Goal: Task Accomplishment & Management: Use online tool/utility

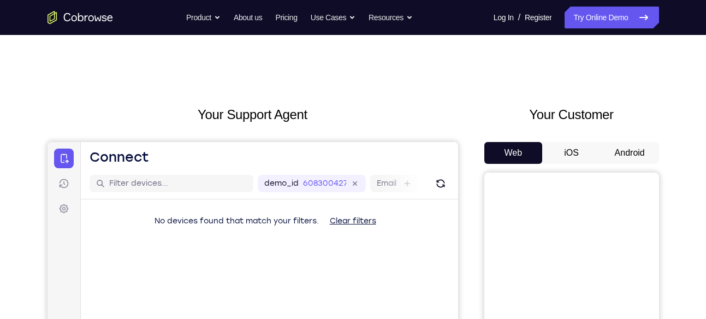
click at [636, 151] on button "Android" at bounding box center [629, 153] width 58 height 22
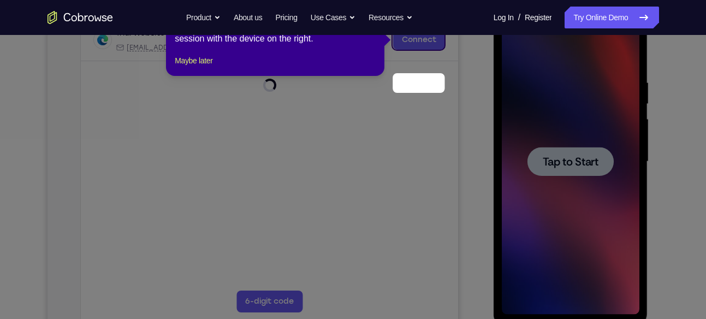
scroll to position [124, 0]
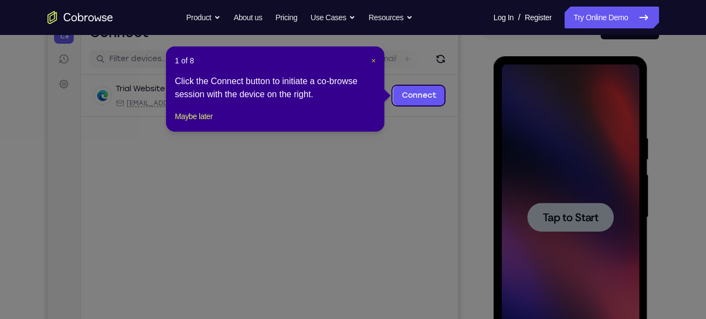
click at [375, 60] on span "×" at bounding box center [373, 60] width 4 height 9
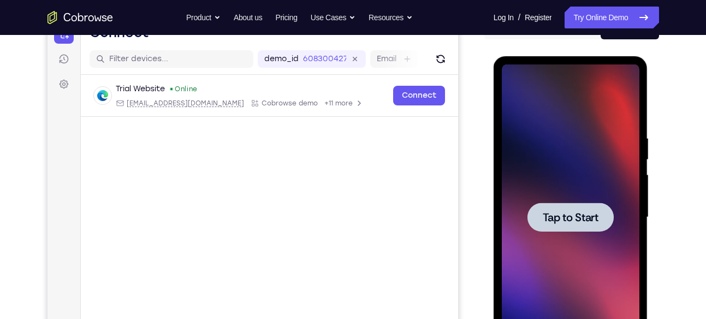
click at [601, 228] on div at bounding box center [570, 217] width 86 height 29
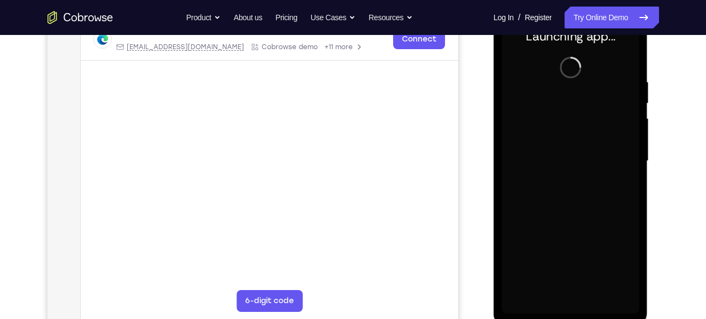
scroll to position [181, 0]
click at [570, 299] on div at bounding box center [571, 161] width 138 height 306
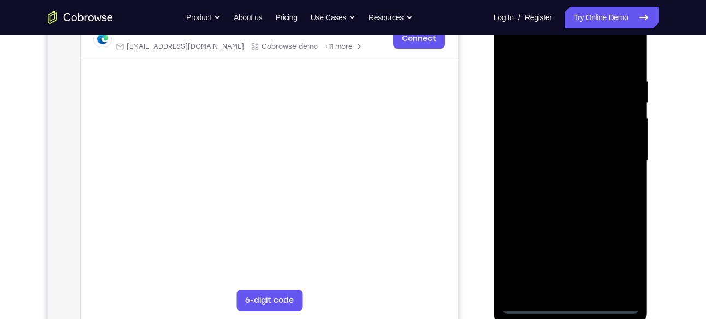
click at [570, 302] on div at bounding box center [571, 161] width 138 height 306
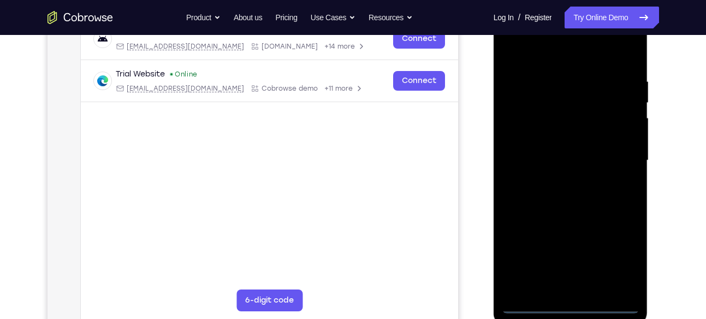
click at [619, 260] on div at bounding box center [571, 161] width 138 height 306
click at [527, 50] on div at bounding box center [571, 161] width 138 height 306
click at [616, 153] on div at bounding box center [571, 161] width 138 height 306
click at [561, 180] on div at bounding box center [571, 161] width 138 height 306
click at [557, 147] on div at bounding box center [571, 161] width 138 height 306
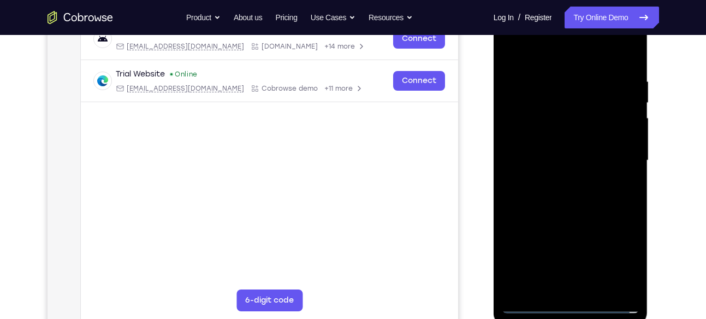
click at [558, 140] on div at bounding box center [571, 161] width 138 height 306
click at [626, 140] on div at bounding box center [571, 161] width 138 height 306
click at [579, 161] on div at bounding box center [571, 161] width 138 height 306
click at [581, 204] on div at bounding box center [571, 161] width 138 height 306
drag, startPoint x: 575, startPoint y: 62, endPoint x: 543, endPoint y: -64, distance: 130.3
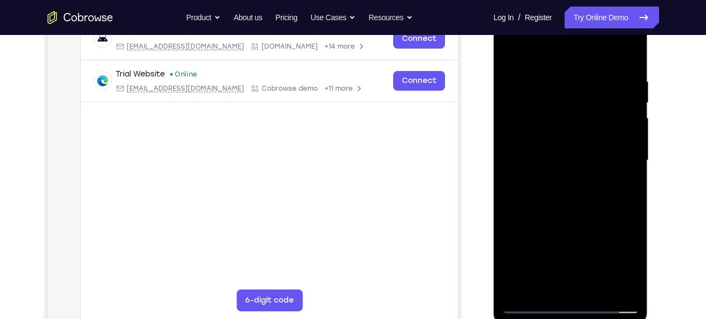
click at [543, 0] on html "Online web based iOS Simulators and Android Emulators. Run iPhone, iPad, Mobile…" at bounding box center [571, 162] width 156 height 327
click at [569, 172] on div at bounding box center [571, 161] width 138 height 306
click at [556, 78] on div at bounding box center [571, 161] width 138 height 306
click at [633, 118] on div at bounding box center [571, 161] width 138 height 306
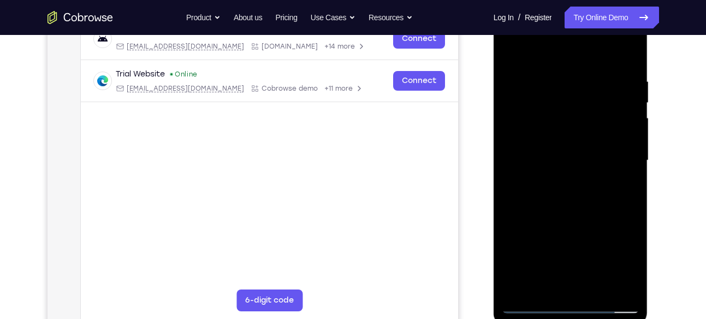
click at [513, 159] on div at bounding box center [571, 161] width 138 height 306
click at [634, 160] on div at bounding box center [571, 161] width 138 height 306
click at [629, 144] on div at bounding box center [571, 161] width 138 height 306
click at [627, 56] on div at bounding box center [571, 161] width 138 height 306
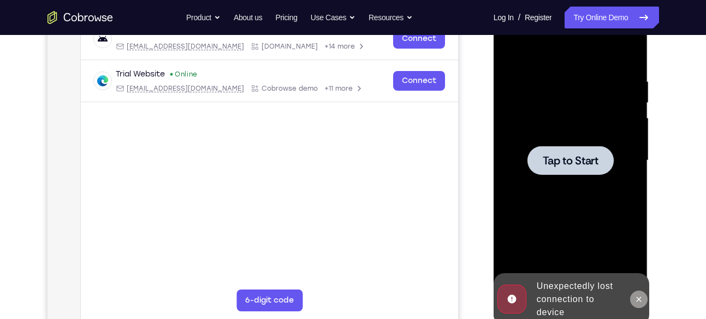
click at [640, 297] on icon at bounding box center [638, 298] width 5 height 5
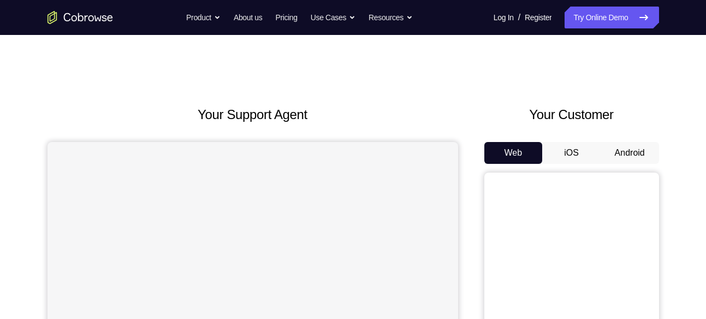
click at [638, 156] on button "Android" at bounding box center [629, 153] width 58 height 22
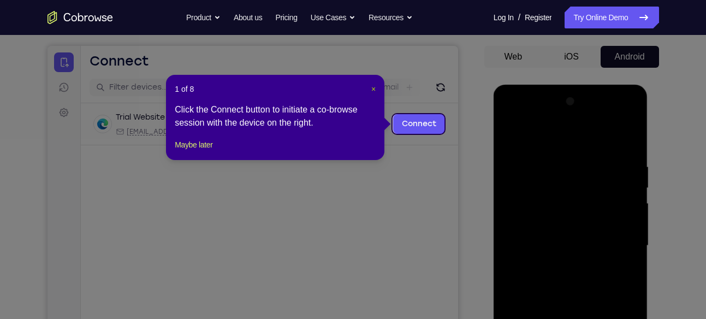
click at [374, 88] on span "×" at bounding box center [373, 89] width 4 height 9
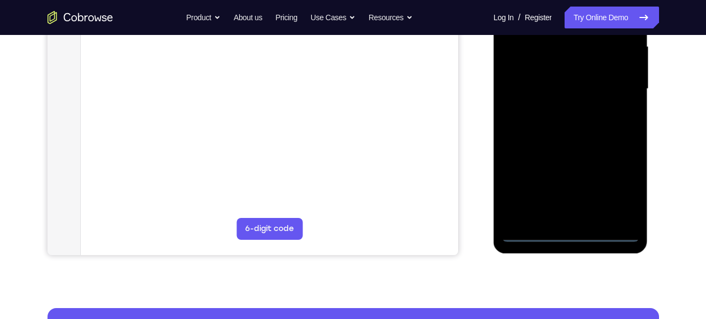
scroll to position [255, 0]
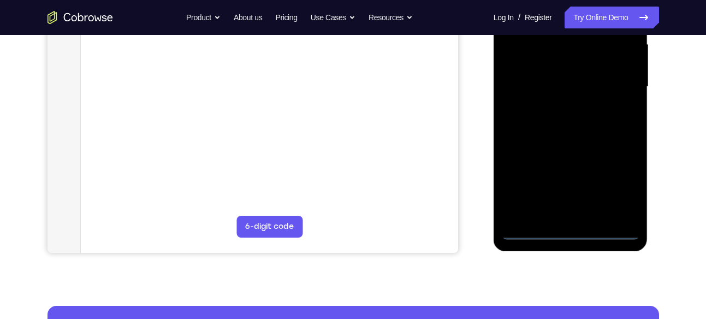
click at [573, 228] on div at bounding box center [571, 87] width 138 height 306
click at [618, 176] on div at bounding box center [571, 87] width 138 height 306
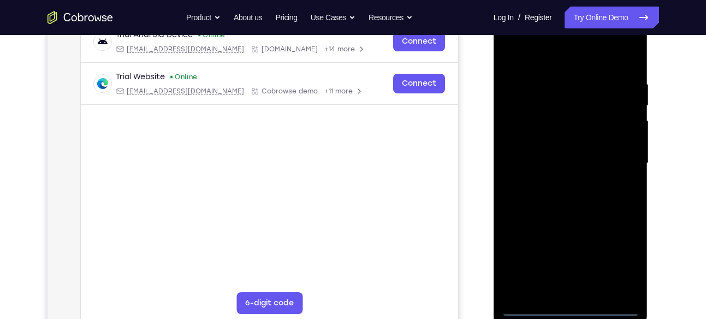
scroll to position [177, 0]
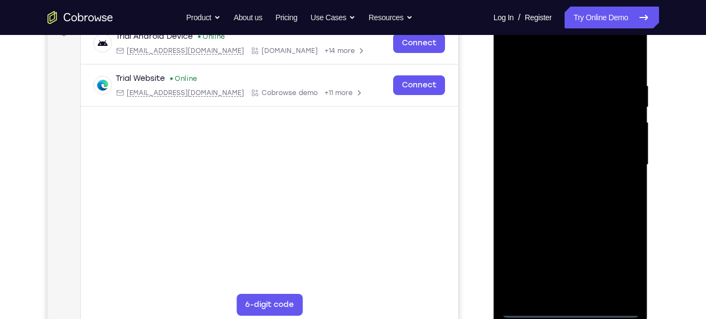
click at [558, 61] on div at bounding box center [571, 165] width 138 height 306
click at [615, 158] on div at bounding box center [571, 165] width 138 height 306
click at [557, 184] on div at bounding box center [571, 165] width 138 height 306
click at [552, 158] on div at bounding box center [571, 165] width 138 height 306
click at [557, 144] on div at bounding box center [571, 165] width 138 height 306
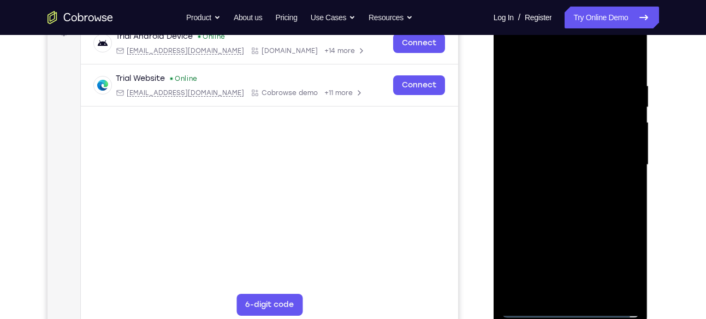
click at [571, 163] on div at bounding box center [571, 165] width 138 height 306
click at [622, 177] on div at bounding box center [571, 165] width 138 height 306
click at [600, 213] on div at bounding box center [571, 165] width 138 height 306
drag, startPoint x: 562, startPoint y: 58, endPoint x: 560, endPoint y: 12, distance: 46.4
click at [560, 12] on div at bounding box center [571, 165] width 138 height 306
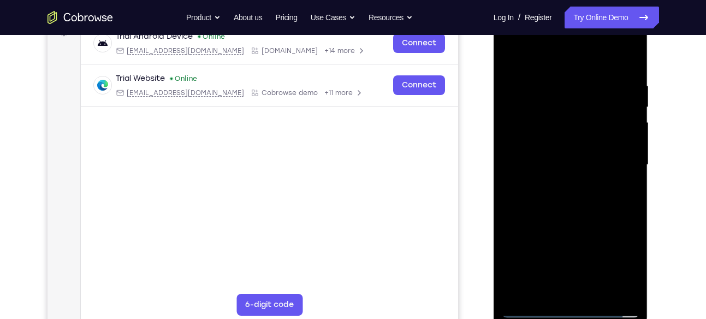
click at [579, 212] on div at bounding box center [571, 165] width 138 height 306
drag, startPoint x: 579, startPoint y: 212, endPoint x: 577, endPoint y: 130, distance: 81.3
click at [577, 130] on div at bounding box center [571, 165] width 138 height 306
click at [584, 186] on div at bounding box center [571, 165] width 138 height 306
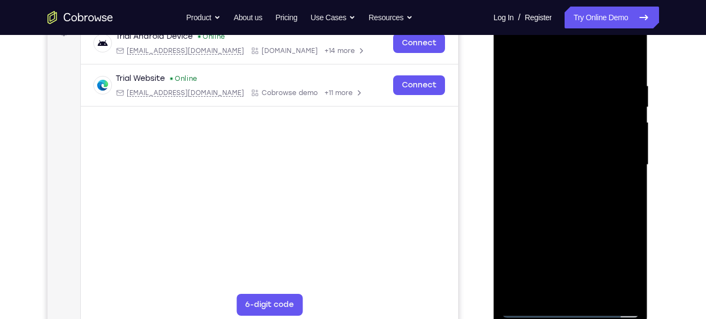
click at [584, 186] on div at bounding box center [571, 165] width 138 height 306
click at [600, 294] on div at bounding box center [571, 165] width 138 height 306
click at [576, 219] on div at bounding box center [571, 165] width 138 height 306
click at [551, 140] on div at bounding box center [571, 165] width 138 height 306
click at [514, 55] on div at bounding box center [571, 165] width 138 height 306
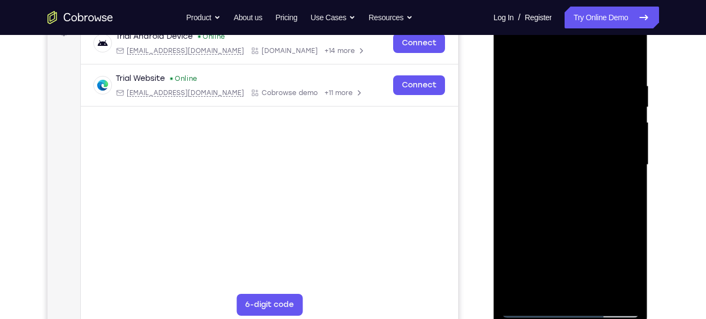
click at [514, 55] on div at bounding box center [571, 165] width 138 height 306
click at [561, 72] on div at bounding box center [571, 165] width 138 height 306
click at [621, 113] on div at bounding box center [571, 165] width 138 height 306
click at [622, 113] on div at bounding box center [571, 165] width 138 height 306
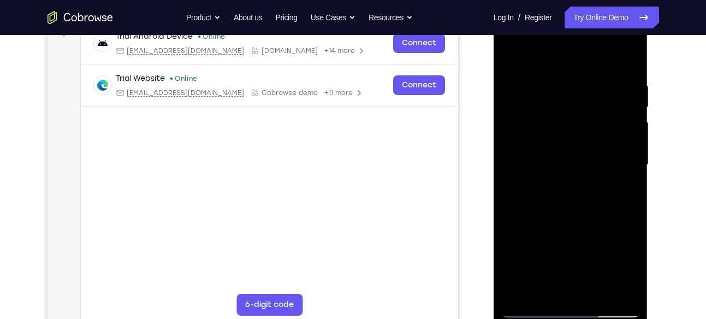
click at [622, 113] on div at bounding box center [571, 165] width 138 height 306
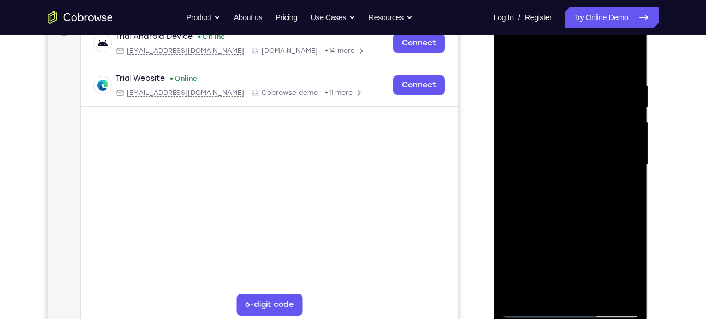
click at [622, 113] on div at bounding box center [571, 165] width 138 height 306
click at [519, 152] on div at bounding box center [571, 165] width 138 height 306
click at [615, 135] on div at bounding box center [571, 165] width 138 height 306
click at [628, 146] on div at bounding box center [571, 165] width 138 height 306
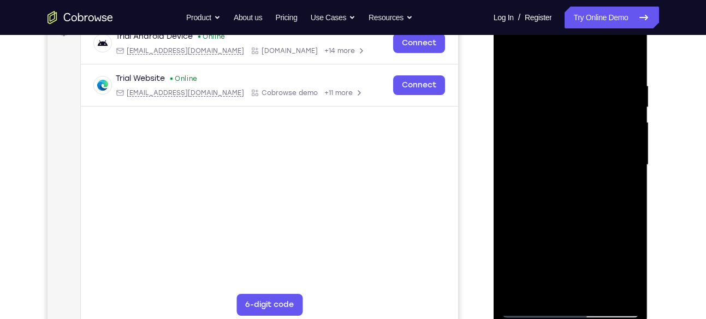
click at [628, 146] on div at bounding box center [571, 165] width 138 height 306
click at [626, 120] on div at bounding box center [571, 165] width 138 height 306
click at [637, 136] on div at bounding box center [571, 165] width 138 height 306
click at [631, 140] on div at bounding box center [571, 165] width 138 height 306
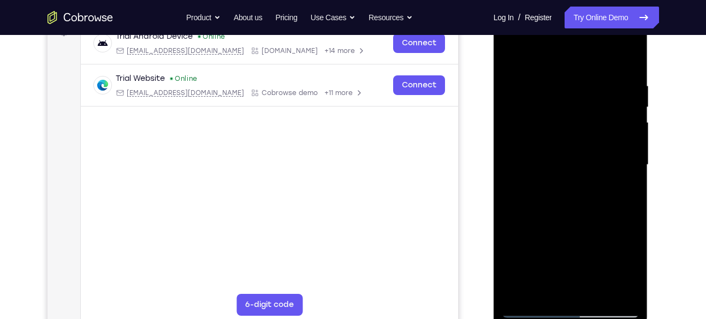
click at [631, 140] on div at bounding box center [571, 165] width 138 height 306
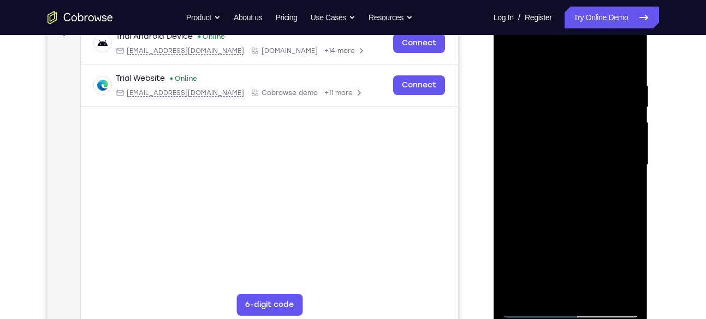
click at [631, 140] on div at bounding box center [571, 165] width 138 height 306
click at [629, 58] on div at bounding box center [571, 165] width 138 height 306
drag, startPoint x: 598, startPoint y: 209, endPoint x: 594, endPoint y: 97, distance: 111.9
click at [594, 97] on div at bounding box center [571, 165] width 138 height 306
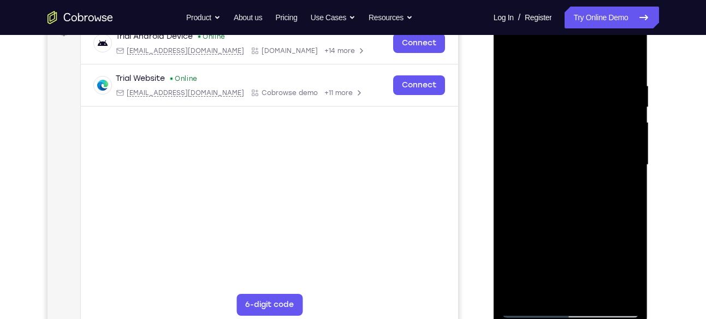
drag, startPoint x: 590, startPoint y: 186, endPoint x: 610, endPoint y: 86, distance: 101.8
click at [610, 86] on div at bounding box center [571, 165] width 138 height 306
drag, startPoint x: 607, startPoint y: 235, endPoint x: 633, endPoint y: 73, distance: 164.2
click at [633, 73] on div at bounding box center [571, 165] width 138 height 306
drag, startPoint x: 578, startPoint y: 246, endPoint x: 658, endPoint y: 86, distance: 179.2
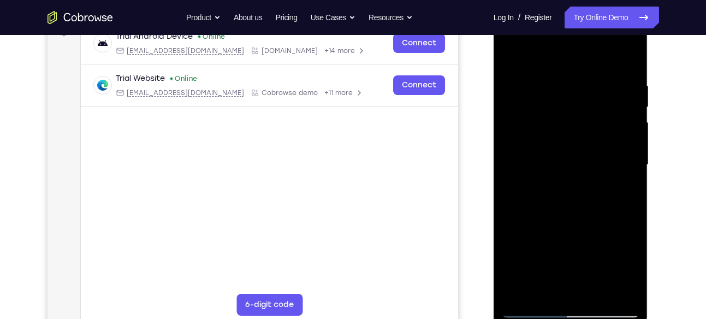
click at [649, 86] on html "Online web based iOS Simulators and Android Emulators. Run iPhone, iPad, Mobile…" at bounding box center [571, 167] width 156 height 327
click at [509, 261] on div at bounding box center [571, 165] width 138 height 306
drag, startPoint x: 591, startPoint y: 258, endPoint x: 641, endPoint y: 99, distance: 167.3
click at [641, 99] on div at bounding box center [570, 166] width 154 height 325
drag, startPoint x: 593, startPoint y: 229, endPoint x: 618, endPoint y: 73, distance: 157.6
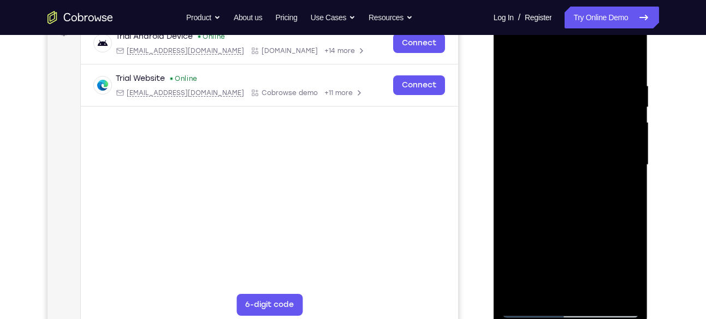
click at [618, 73] on div at bounding box center [571, 165] width 138 height 306
drag, startPoint x: 610, startPoint y: 200, endPoint x: 601, endPoint y: 270, distance: 71.0
click at [601, 270] on div at bounding box center [571, 165] width 138 height 306
click at [628, 138] on div at bounding box center [571, 165] width 138 height 306
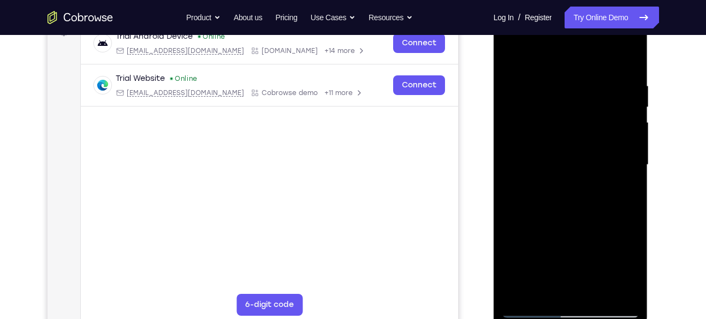
click at [628, 138] on div at bounding box center [571, 165] width 138 height 306
click at [588, 251] on div at bounding box center [571, 165] width 138 height 306
drag, startPoint x: 594, startPoint y: 255, endPoint x: 594, endPoint y: 181, distance: 74.2
click at [594, 181] on div at bounding box center [571, 165] width 138 height 306
drag, startPoint x: 592, startPoint y: 244, endPoint x: 592, endPoint y: 235, distance: 8.7
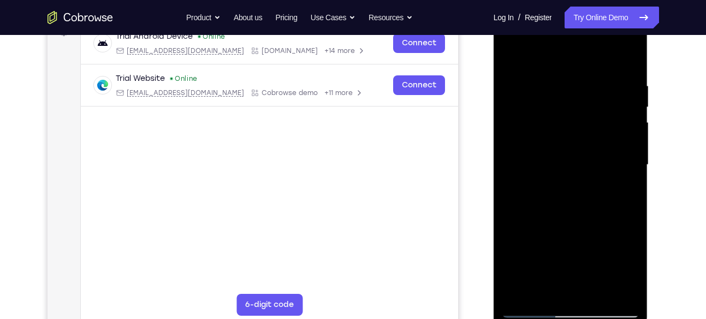
click at [592, 235] on div at bounding box center [571, 165] width 138 height 306
drag, startPoint x: 592, startPoint y: 235, endPoint x: 634, endPoint y: 15, distance: 224.5
click at [634, 15] on div at bounding box center [571, 165] width 138 height 306
drag, startPoint x: 609, startPoint y: 213, endPoint x: 716, endPoint y: 11, distance: 228.3
click at [649, 11] on html "Online web based iOS Simulators and Android Emulators. Run iPhone, iPad, Mobile…" at bounding box center [571, 167] width 156 height 327
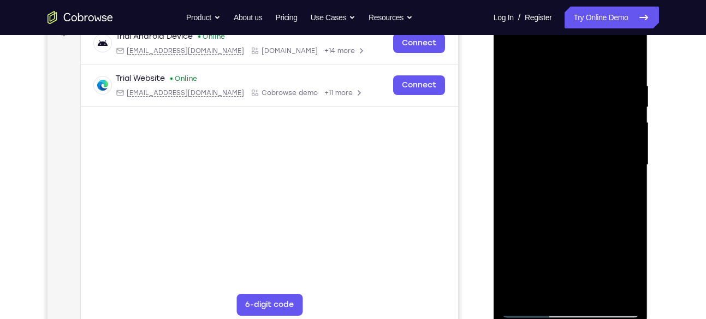
click at [541, 160] on div at bounding box center [571, 165] width 138 height 306
drag, startPoint x: 589, startPoint y: 236, endPoint x: 611, endPoint y: 119, distance: 118.8
click at [611, 119] on div at bounding box center [571, 165] width 138 height 306
click at [589, 198] on div at bounding box center [571, 165] width 138 height 306
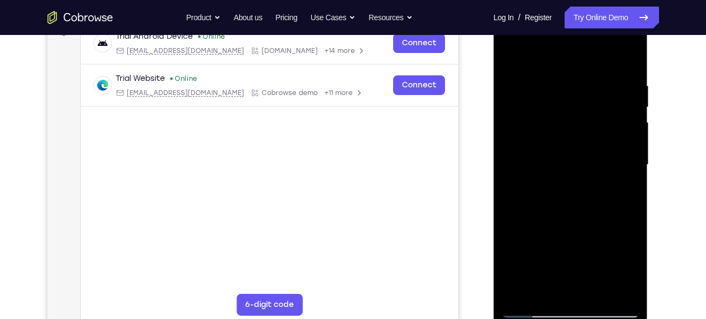
click at [589, 198] on div at bounding box center [571, 165] width 138 height 306
drag, startPoint x: 589, startPoint y: 198, endPoint x: 580, endPoint y: 68, distance: 130.3
click at [580, 68] on div at bounding box center [571, 165] width 138 height 306
drag, startPoint x: 592, startPoint y: 181, endPoint x: 673, endPoint y: 40, distance: 162.1
click at [649, 40] on html "Online web based iOS Simulators and Android Emulators. Run iPhone, iPad, Mobile…" at bounding box center [571, 167] width 156 height 327
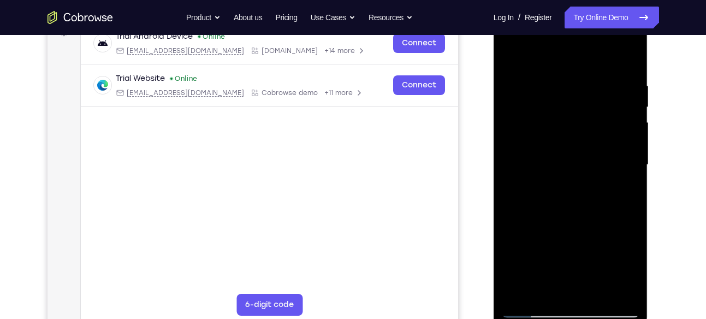
drag, startPoint x: 594, startPoint y: 201, endPoint x: 699, endPoint y: 50, distance: 184.1
click at [649, 50] on html "Online web based iOS Simulators and Android Emulators. Run iPhone, iPad, Mobile…" at bounding box center [571, 167] width 156 height 327
drag, startPoint x: 564, startPoint y: 225, endPoint x: 1170, endPoint y: 148, distance: 610.7
click at [649, 92] on html "Online web based iOS Simulators and Android Emulators. Run iPhone, iPad, Mobile…" at bounding box center [571, 167] width 156 height 327
click at [567, 196] on div at bounding box center [571, 165] width 138 height 306
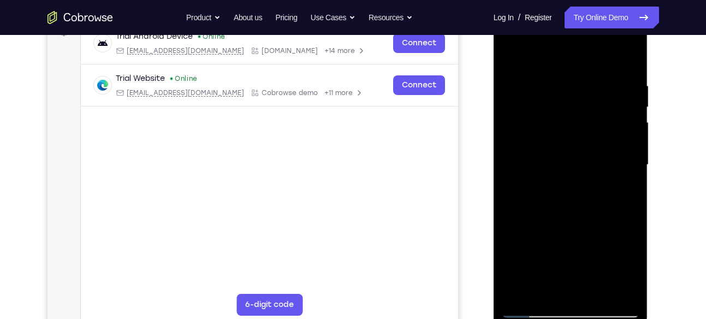
click at [567, 196] on div at bounding box center [571, 165] width 138 height 306
drag, startPoint x: 567, startPoint y: 196, endPoint x: 709, endPoint y: 50, distance: 203.4
click at [649, 50] on html "Online web based iOS Simulators and Android Emulators. Run iPhone, iPad, Mobile…" at bounding box center [571, 167] width 156 height 327
drag, startPoint x: 555, startPoint y: 236, endPoint x: 656, endPoint y: 122, distance: 152.4
click at [649, 122] on html "Online web based iOS Simulators and Android Emulators. Run iPhone, iPad, Mobile…" at bounding box center [571, 167] width 156 height 327
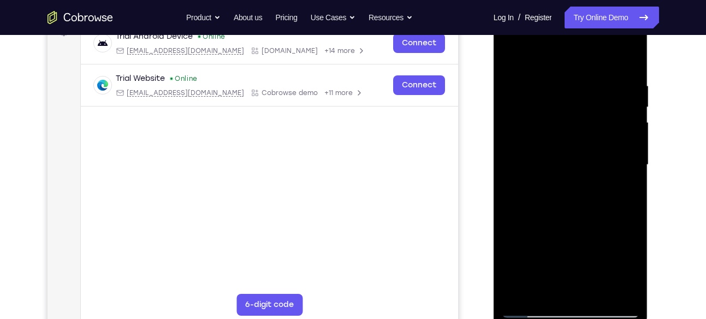
click at [508, 213] on div at bounding box center [571, 165] width 138 height 306
drag, startPoint x: 569, startPoint y: 255, endPoint x: 1202, endPoint y: 59, distance: 662.9
click at [649, 55] on html "Online web based iOS Simulators and Android Emulators. Run iPhone, iPad, Mobile…" at bounding box center [571, 167] width 156 height 327
drag, startPoint x: 580, startPoint y: 129, endPoint x: 586, endPoint y: 213, distance: 84.8
click at [586, 213] on div at bounding box center [571, 165] width 138 height 306
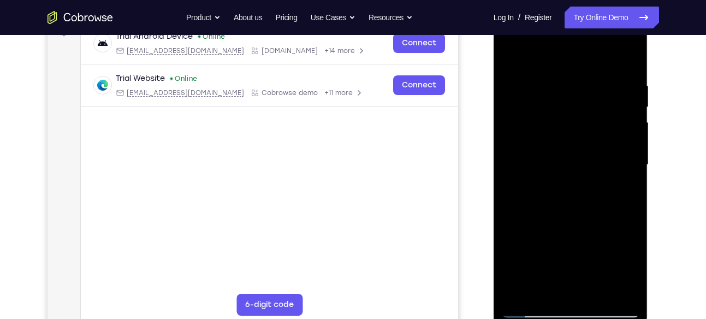
click at [633, 170] on div at bounding box center [571, 165] width 138 height 306
click at [632, 170] on div at bounding box center [571, 165] width 138 height 306
click at [630, 171] on div at bounding box center [571, 165] width 138 height 306
click at [634, 167] on div at bounding box center [571, 165] width 138 height 306
drag, startPoint x: 585, startPoint y: 258, endPoint x: 716, endPoint y: 50, distance: 245.0
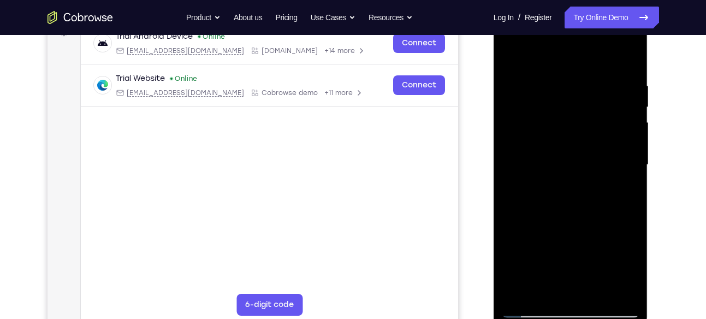
click at [649, 50] on html "Online web based iOS Simulators and Android Emulators. Run iPhone, iPad, Mobile…" at bounding box center [571, 167] width 156 height 327
click at [569, 159] on div at bounding box center [571, 165] width 138 height 306
drag, startPoint x: 573, startPoint y: 232, endPoint x: 716, endPoint y: 31, distance: 246.3
click at [649, 31] on html "Online web based iOS Simulators and Android Emulators. Run iPhone, iPad, Mobile…" at bounding box center [571, 167] width 156 height 327
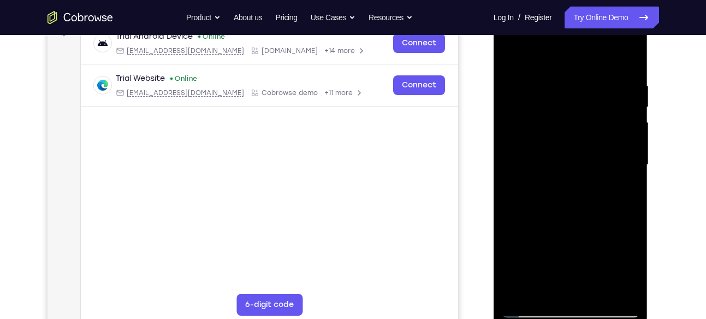
click at [581, 77] on div at bounding box center [571, 165] width 138 height 306
click at [519, 294] on div at bounding box center [571, 165] width 138 height 306
drag, startPoint x: 592, startPoint y: 102, endPoint x: 617, endPoint y: 346, distance: 245.3
click at [617, 318] on html "Online web based iOS Simulators and Android Emulators. Run iPhone, iPad, Mobile…" at bounding box center [571, 167] width 156 height 327
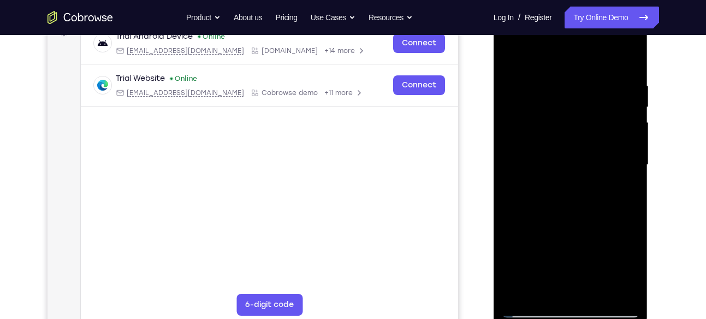
click at [551, 80] on div at bounding box center [571, 165] width 138 height 306
click at [629, 112] on div at bounding box center [571, 165] width 138 height 306
click at [629, 118] on div at bounding box center [571, 165] width 138 height 306
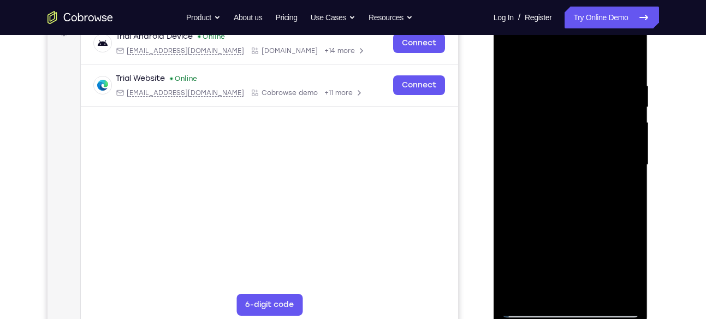
click at [629, 118] on div at bounding box center [571, 165] width 138 height 306
click at [519, 163] on div at bounding box center [571, 165] width 138 height 306
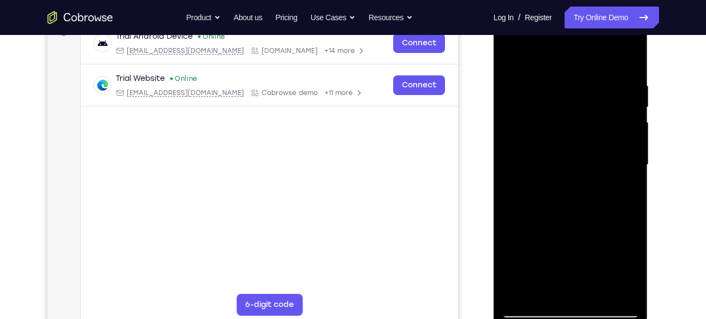
click at [625, 60] on div at bounding box center [571, 165] width 138 height 306
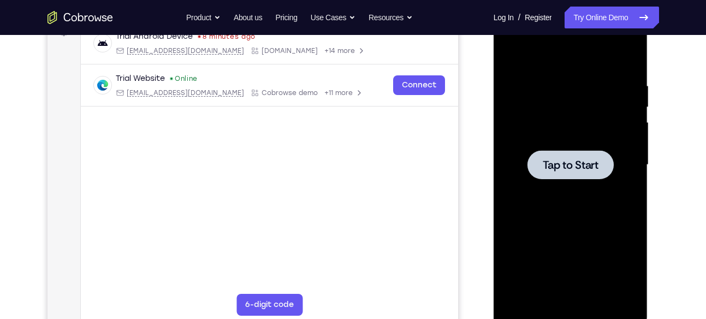
click at [559, 175] on div at bounding box center [570, 164] width 86 height 29
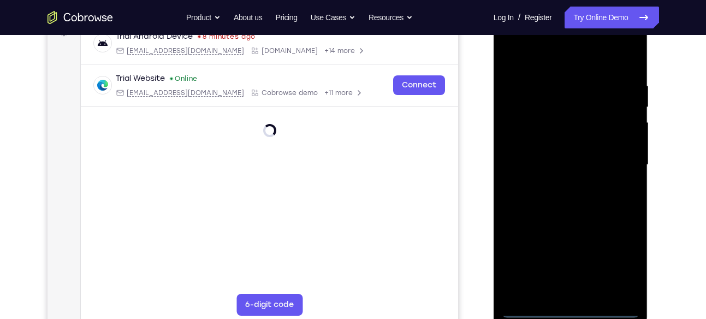
click at [569, 305] on div at bounding box center [571, 165] width 138 height 306
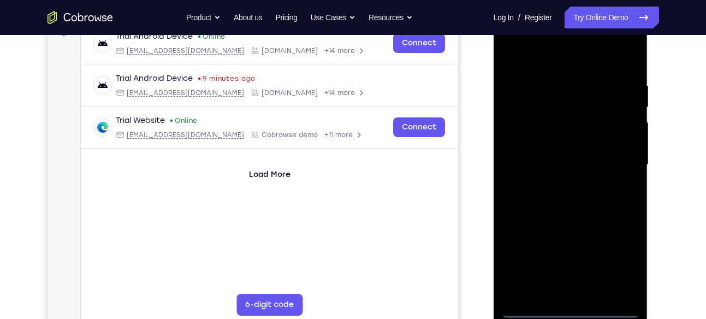
click at [570, 307] on div at bounding box center [571, 165] width 138 height 306
click at [621, 258] on div at bounding box center [571, 165] width 138 height 306
click at [520, 59] on div at bounding box center [571, 165] width 138 height 306
click at [614, 163] on div at bounding box center [571, 165] width 138 height 306
click at [562, 294] on div at bounding box center [571, 165] width 138 height 306
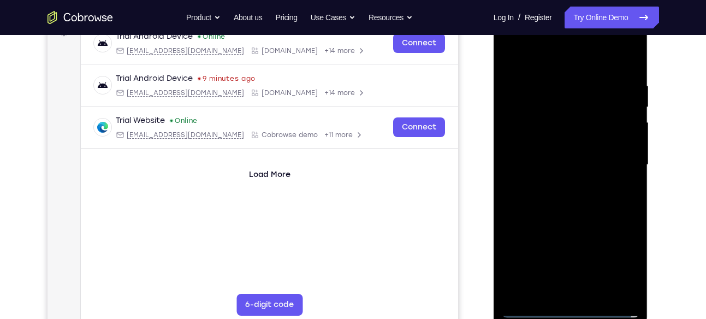
click at [539, 152] on div at bounding box center [571, 165] width 138 height 306
click at [542, 144] on div at bounding box center [571, 165] width 138 height 306
click at [549, 153] on div at bounding box center [571, 165] width 138 height 306
click at [553, 163] on div at bounding box center [571, 165] width 138 height 306
click at [551, 202] on div at bounding box center [571, 165] width 138 height 306
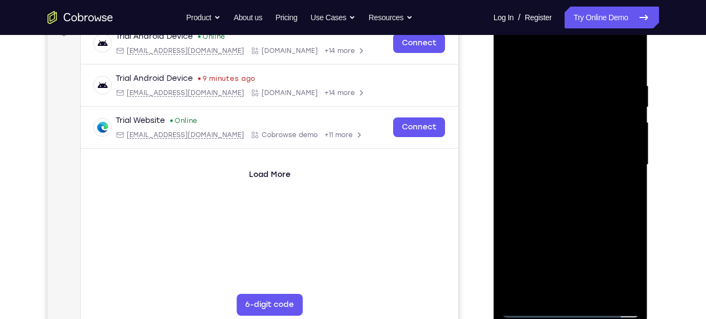
click at [593, 289] on div at bounding box center [571, 165] width 138 height 306
click at [566, 222] on div at bounding box center [571, 165] width 138 height 306
click at [537, 150] on div at bounding box center [571, 165] width 138 height 306
drag, startPoint x: 549, startPoint y: 67, endPoint x: 558, endPoint y: -37, distance: 104.6
click at [558, 4] on html "Online web based iOS Simulators and Android Emulators. Run iPhone, iPad, Mobile…" at bounding box center [571, 167] width 156 height 327
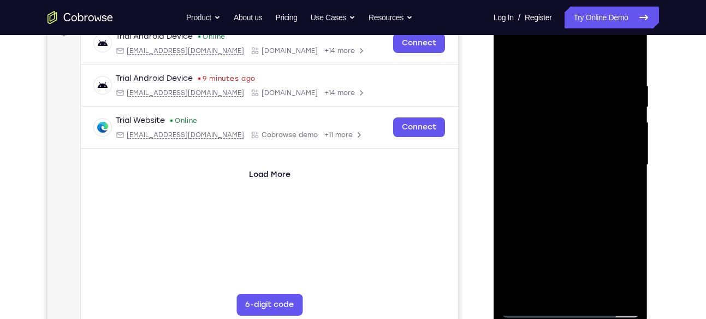
click at [513, 57] on div at bounding box center [571, 165] width 138 height 306
click at [510, 54] on div at bounding box center [571, 165] width 138 height 306
click at [630, 50] on div at bounding box center [571, 165] width 138 height 306
click at [535, 117] on div at bounding box center [571, 165] width 138 height 306
drag, startPoint x: 559, startPoint y: 206, endPoint x: 572, endPoint y: 99, distance: 108.3
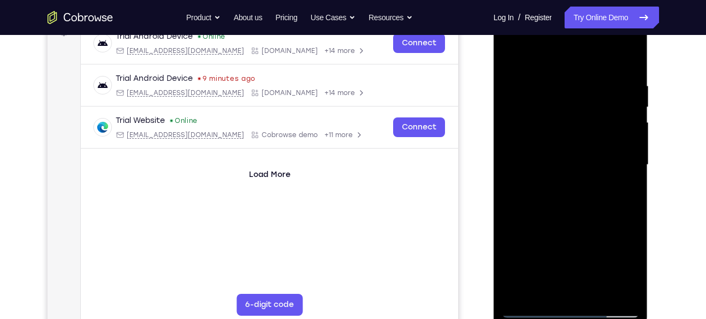
click at [572, 99] on div at bounding box center [571, 165] width 138 height 306
drag, startPoint x: 581, startPoint y: 148, endPoint x: 603, endPoint y: 74, distance: 77.4
click at [603, 74] on div at bounding box center [571, 165] width 138 height 306
drag, startPoint x: 593, startPoint y: 223, endPoint x: 581, endPoint y: 100, distance: 122.9
click at [581, 100] on div at bounding box center [571, 165] width 138 height 306
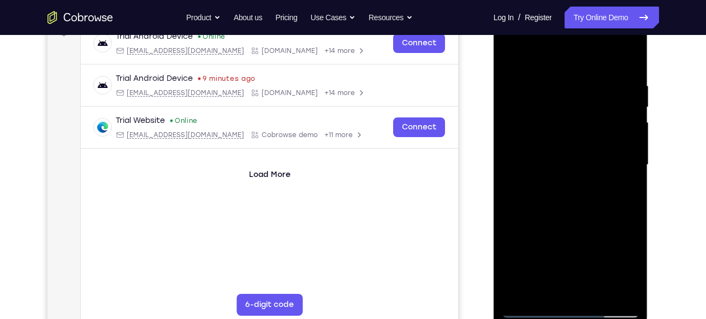
drag, startPoint x: 581, startPoint y: 100, endPoint x: 556, endPoint y: 312, distance: 212.8
click at [556, 312] on div at bounding box center [571, 165] width 138 height 306
drag, startPoint x: 570, startPoint y: 132, endPoint x: 521, endPoint y: 346, distance: 219.9
click at [521, 318] on html "Online web based iOS Simulators and Android Emulators. Run iPhone, iPad, Mobile…" at bounding box center [571, 167] width 156 height 327
click at [514, 58] on div at bounding box center [571, 165] width 138 height 306
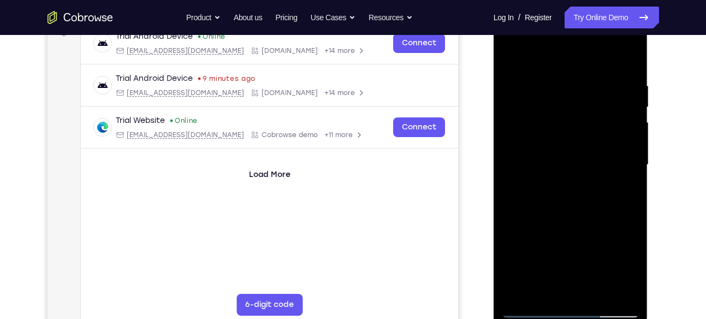
click at [513, 56] on div at bounding box center [571, 165] width 138 height 306
click at [553, 89] on div at bounding box center [571, 165] width 138 height 306
click at [612, 289] on div at bounding box center [571, 165] width 138 height 306
click at [613, 172] on div at bounding box center [571, 165] width 138 height 306
drag, startPoint x: 620, startPoint y: 164, endPoint x: 362, endPoint y: 218, distance: 262.8
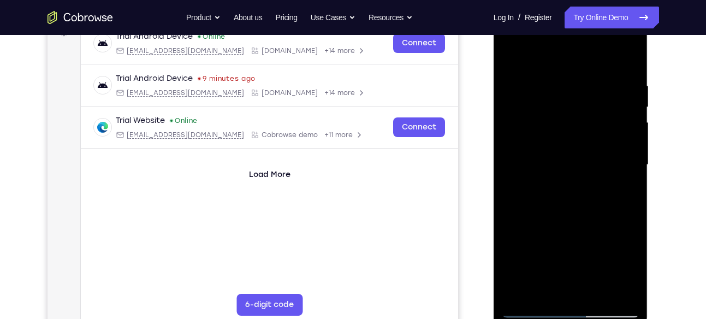
click at [493, 218] on html "Online web based iOS Simulators and Android Emulators. Run iPhone, iPad, Mobile…" at bounding box center [571, 167] width 156 height 327
drag, startPoint x: 621, startPoint y: 137, endPoint x: 292, endPoint y: 164, distance: 330.2
click at [493, 164] on html "Online web based iOS Simulators and Android Emulators. Run iPhone, iPad, Mobile…" at bounding box center [571, 167] width 156 height 327
click at [624, 129] on div at bounding box center [571, 165] width 138 height 306
drag, startPoint x: 624, startPoint y: 129, endPoint x: 332, endPoint y: 125, distance: 291.5
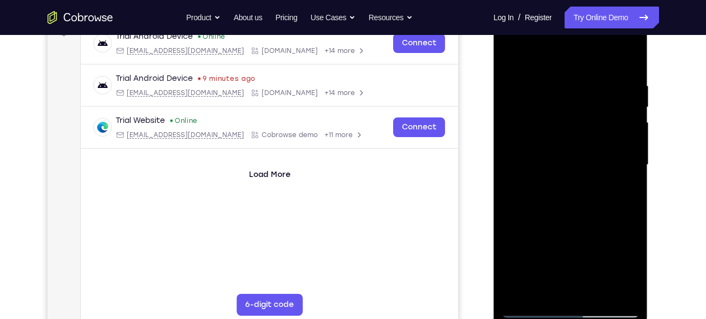
click at [493, 125] on html "Online web based iOS Simulators and Android Emulators. Run iPhone, iPad, Mobile…" at bounding box center [571, 167] width 156 height 327
drag, startPoint x: 616, startPoint y: 148, endPoint x: 723, endPoint y: 171, distance: 109.4
click at [493, 132] on html "Online web based iOS Simulators and Android Emulators. Run iPhone, iPad, Mobile…" at bounding box center [571, 167] width 156 height 327
click at [629, 59] on div at bounding box center [571, 165] width 138 height 306
drag, startPoint x: 616, startPoint y: 84, endPoint x: 503, endPoint y: 87, distance: 113.1
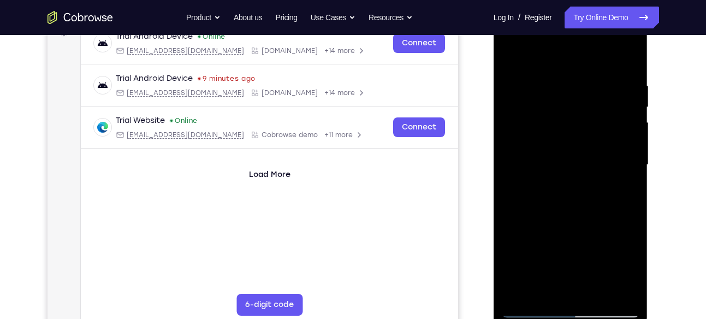
click at [503, 87] on div at bounding box center [571, 165] width 138 height 306
click at [605, 82] on div at bounding box center [571, 165] width 138 height 306
click at [633, 129] on div at bounding box center [571, 165] width 138 height 306
click at [516, 159] on div at bounding box center [571, 165] width 138 height 306
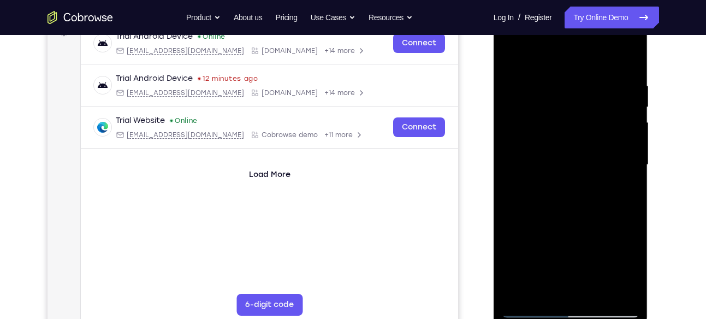
click at [626, 150] on div at bounding box center [571, 165] width 138 height 306
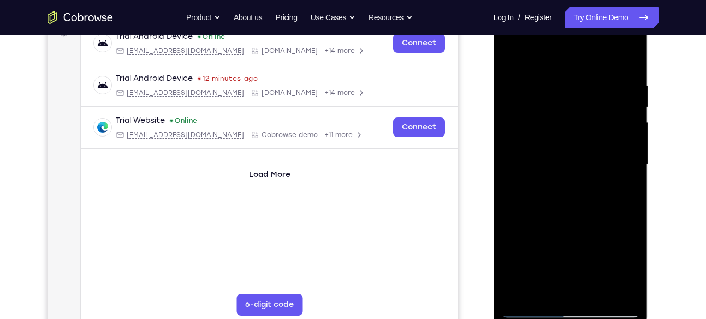
click at [627, 126] on div at bounding box center [571, 165] width 138 height 306
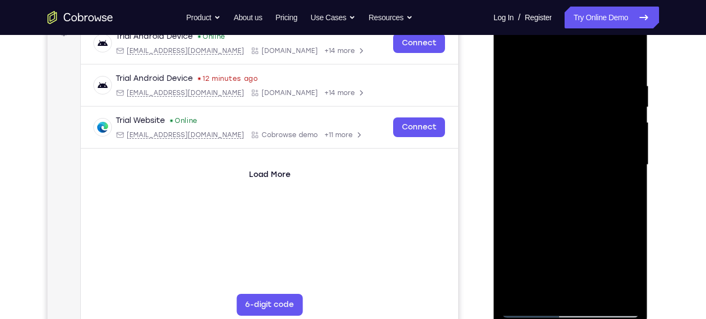
click at [627, 126] on div at bounding box center [571, 165] width 138 height 306
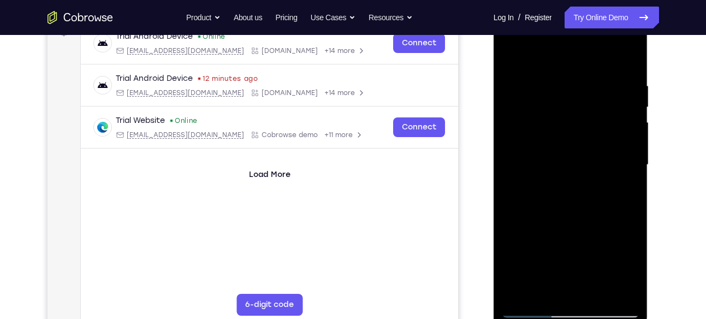
click at [627, 126] on div at bounding box center [571, 165] width 138 height 306
click at [630, 87] on div at bounding box center [571, 165] width 138 height 306
click at [628, 56] on div at bounding box center [571, 165] width 138 height 306
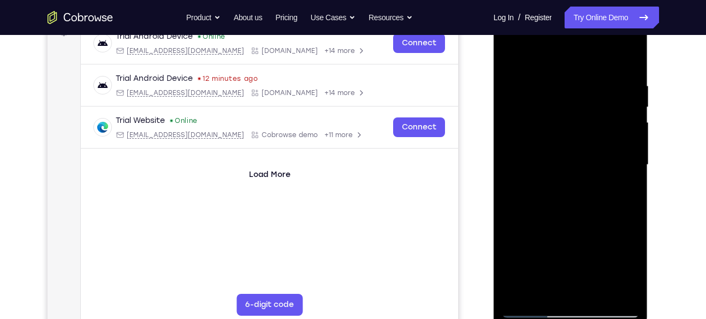
drag, startPoint x: 608, startPoint y: 80, endPoint x: 501, endPoint y: 109, distance: 111.0
click at [501, 109] on div at bounding box center [570, 166] width 154 height 325
drag, startPoint x: 586, startPoint y: 85, endPoint x: 454, endPoint y: 55, distance: 135.3
click at [493, 55] on html "Online web based iOS Simulators and Android Emulators. Run iPhone, iPad, Mobile…" at bounding box center [571, 167] width 156 height 327
drag, startPoint x: 574, startPoint y: 84, endPoint x: 690, endPoint y: 87, distance: 116.3
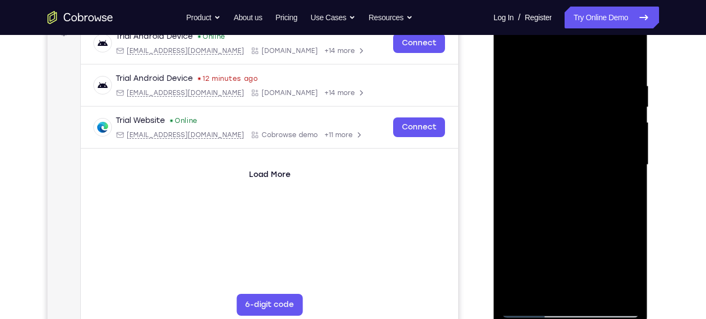
click at [649, 87] on html "Online web based iOS Simulators and Android Emulators. Run iPhone, iPad, Mobile…" at bounding box center [571, 167] width 156 height 327
drag, startPoint x: 546, startPoint y: 87, endPoint x: 668, endPoint y: 91, distance: 121.3
click at [649, 91] on html "Online web based iOS Simulators and Android Emulators. Run iPhone, iPad, Mobile…" at bounding box center [571, 167] width 156 height 327
click at [584, 82] on div at bounding box center [571, 165] width 138 height 306
click at [632, 105] on div at bounding box center [571, 165] width 138 height 306
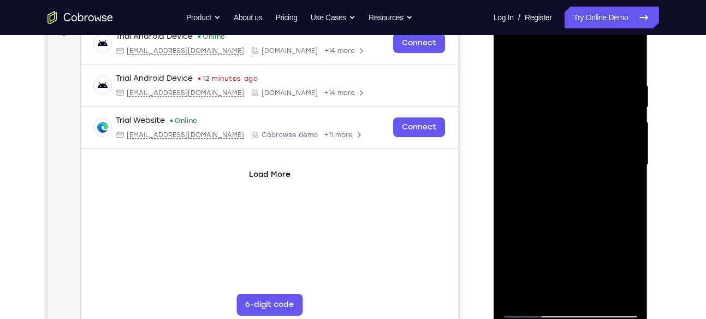
click at [628, 107] on div at bounding box center [571, 165] width 138 height 306
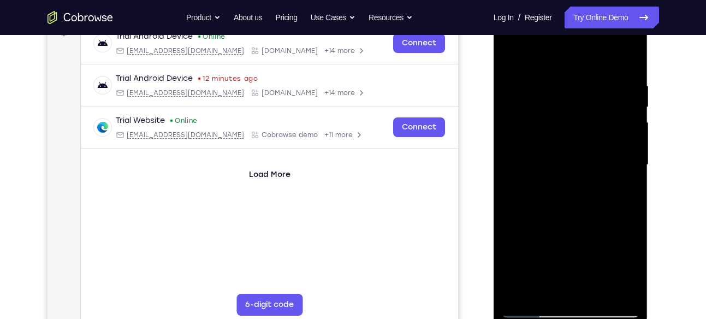
click at [628, 107] on div at bounding box center [571, 165] width 138 height 306
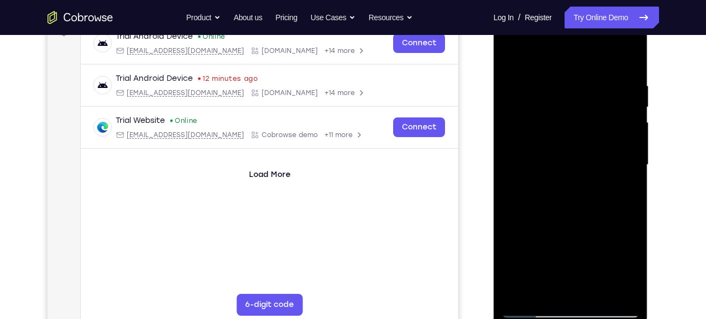
click at [628, 107] on div at bounding box center [571, 165] width 138 height 306
click at [633, 108] on div at bounding box center [571, 165] width 138 height 306
click at [622, 103] on div at bounding box center [571, 165] width 138 height 306
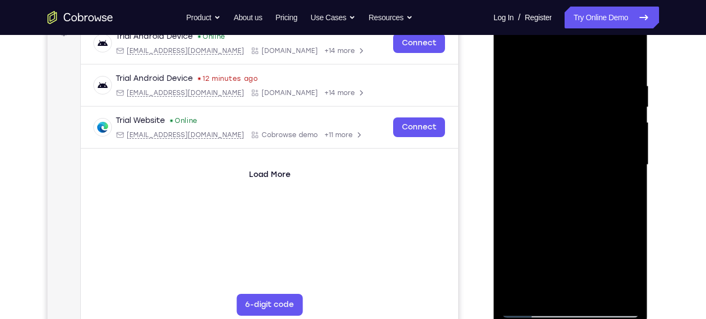
click at [622, 103] on div at bounding box center [571, 165] width 138 height 306
click at [629, 94] on div at bounding box center [571, 165] width 138 height 306
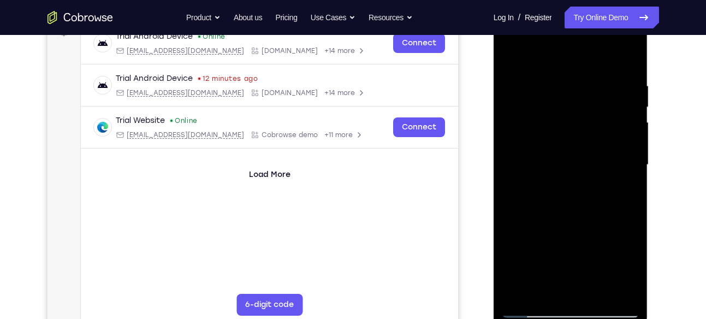
click at [629, 94] on div at bounding box center [571, 165] width 138 height 306
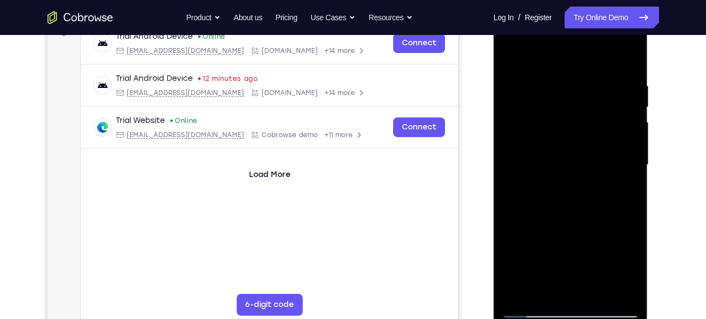
click at [629, 94] on div at bounding box center [571, 165] width 138 height 306
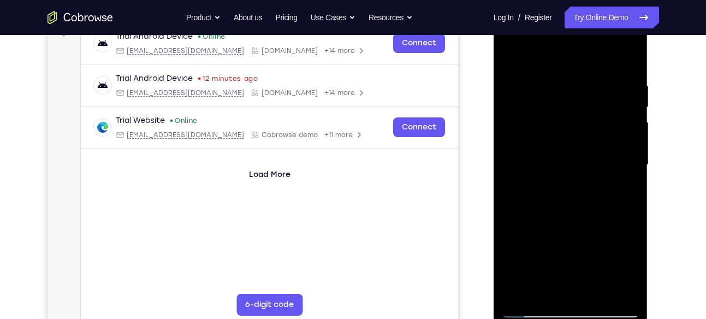
click at [629, 94] on div at bounding box center [571, 165] width 138 height 306
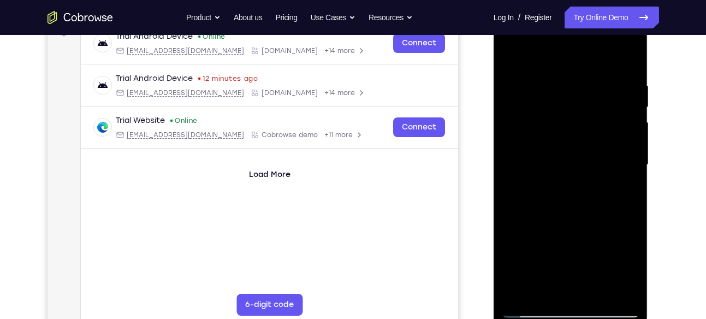
click at [629, 94] on div at bounding box center [571, 165] width 138 height 306
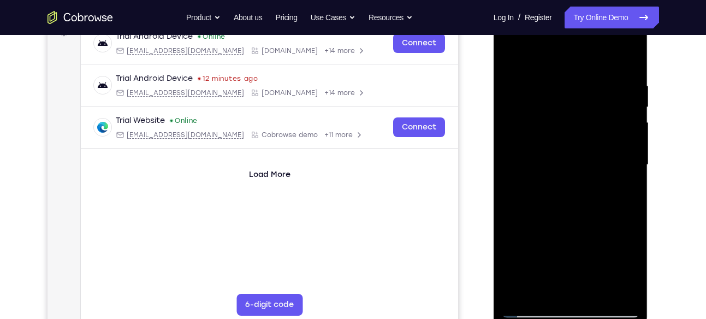
click at [629, 94] on div at bounding box center [571, 165] width 138 height 306
drag, startPoint x: 629, startPoint y: 94, endPoint x: 335, endPoint y: 127, distance: 295.5
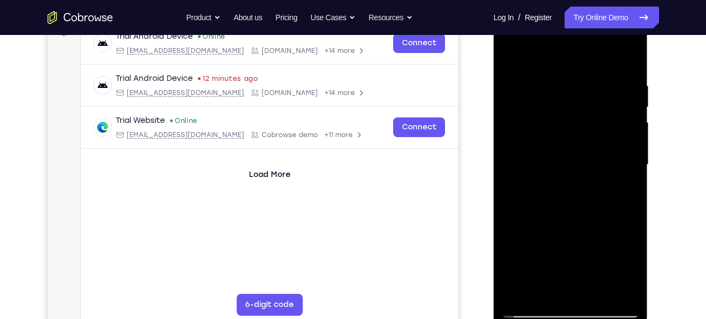
click at [493, 127] on html "Online web based iOS Simulators and Android Emulators. Run iPhone, iPad, Mobile…" at bounding box center [571, 167] width 156 height 327
click at [626, 98] on div at bounding box center [571, 165] width 138 height 306
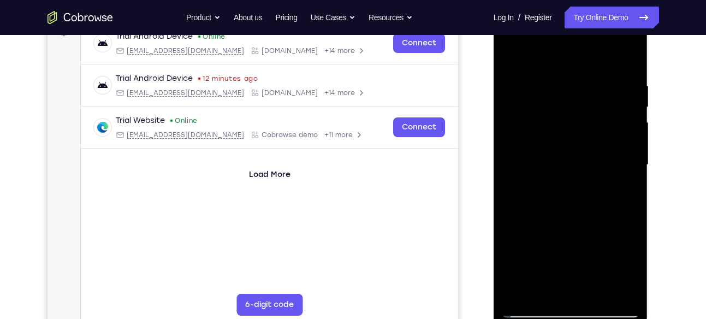
click at [626, 98] on div at bounding box center [571, 165] width 138 height 306
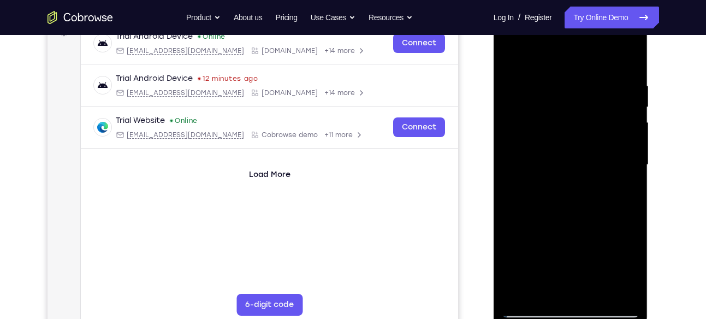
click at [626, 98] on div at bounding box center [571, 165] width 138 height 306
click at [627, 114] on div at bounding box center [571, 165] width 138 height 306
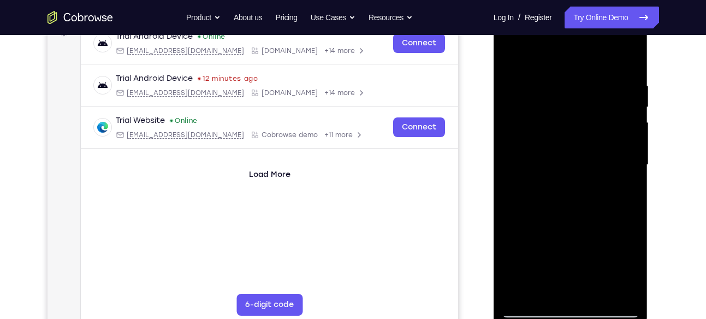
click at [627, 114] on div at bounding box center [571, 165] width 138 height 306
click at [627, 115] on div at bounding box center [571, 165] width 138 height 306
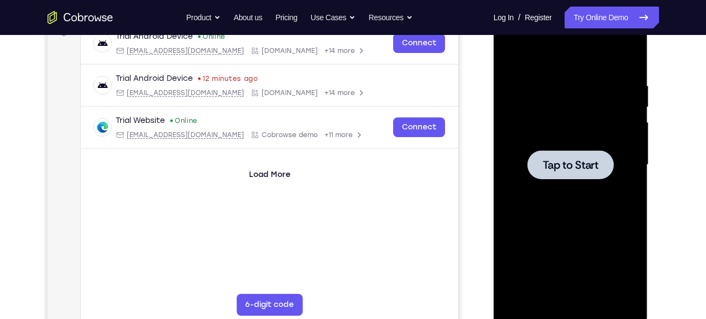
click at [569, 173] on div at bounding box center [570, 164] width 86 height 29
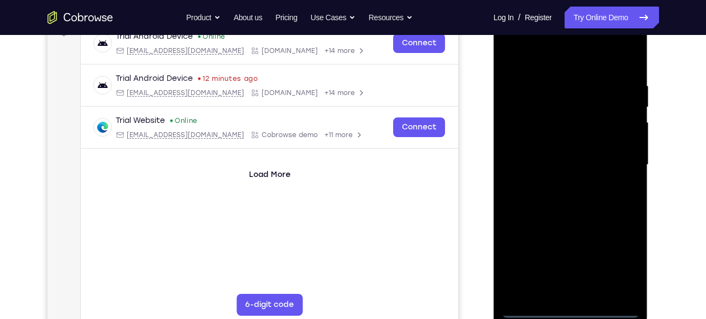
click at [573, 307] on div at bounding box center [571, 165] width 138 height 306
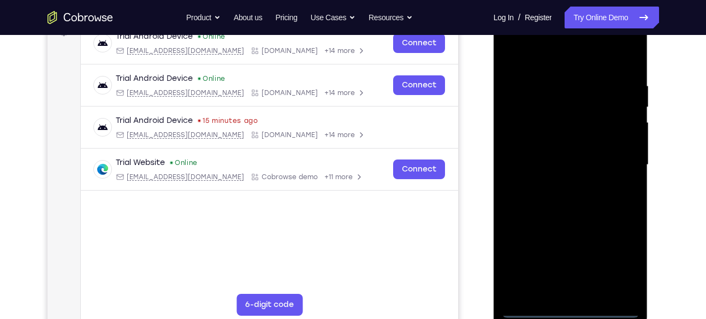
click at [617, 253] on div at bounding box center [571, 165] width 138 height 306
click at [524, 53] on div at bounding box center [571, 165] width 138 height 306
click at [611, 155] on div at bounding box center [571, 165] width 138 height 306
click at [556, 182] on div at bounding box center [571, 165] width 138 height 306
click at [553, 150] on div at bounding box center [571, 165] width 138 height 306
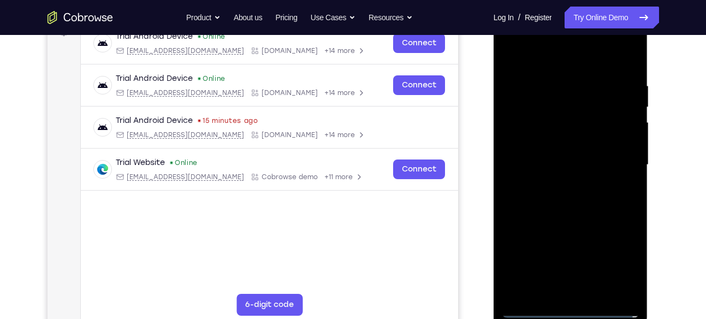
click at [553, 142] on div at bounding box center [571, 165] width 138 height 306
click at [578, 165] on div at bounding box center [571, 165] width 138 height 306
click at [581, 210] on div at bounding box center [571, 165] width 138 height 306
drag, startPoint x: 565, startPoint y: 62, endPoint x: 564, endPoint y: -26, distance: 88.4
click at [564, 4] on html "Online web based iOS Simulators and Android Emulators. Run iPhone, iPad, Mobile…" at bounding box center [571, 167] width 156 height 327
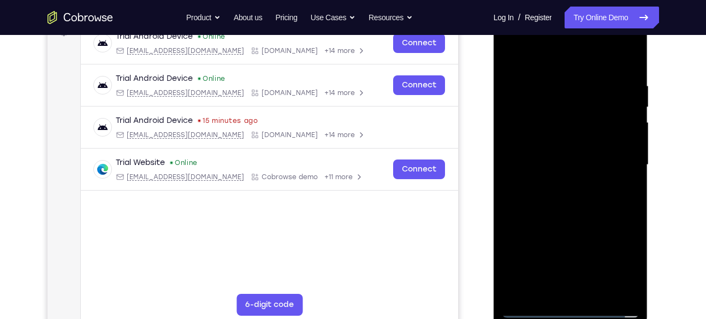
click at [574, 190] on div at bounding box center [571, 165] width 138 height 306
drag, startPoint x: 574, startPoint y: 190, endPoint x: 582, endPoint y: 90, distance: 100.8
click at [582, 90] on div at bounding box center [571, 165] width 138 height 306
click at [574, 238] on div at bounding box center [571, 165] width 138 height 306
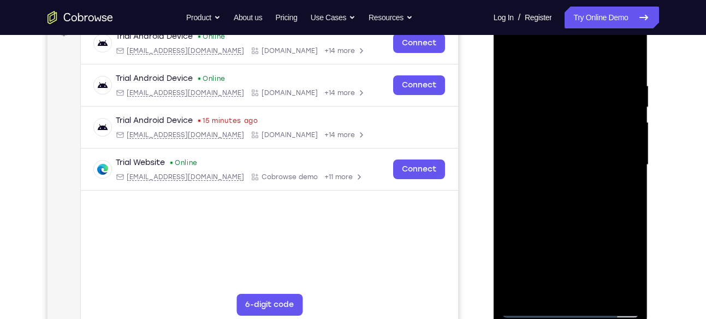
drag, startPoint x: 584, startPoint y: 169, endPoint x: 546, endPoint y: 306, distance: 142.1
click at [546, 306] on div at bounding box center [571, 165] width 138 height 306
click at [583, 74] on div at bounding box center [571, 165] width 138 height 306
click at [631, 138] on div at bounding box center [571, 165] width 138 height 306
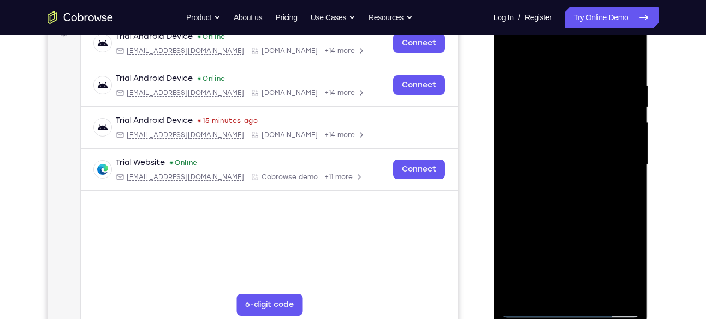
click at [621, 151] on div at bounding box center [571, 165] width 138 height 306
click at [626, 57] on div at bounding box center [571, 165] width 138 height 306
click at [620, 87] on div at bounding box center [571, 165] width 138 height 306
click at [627, 117] on div at bounding box center [571, 165] width 138 height 306
click at [623, 141] on div at bounding box center [571, 165] width 138 height 306
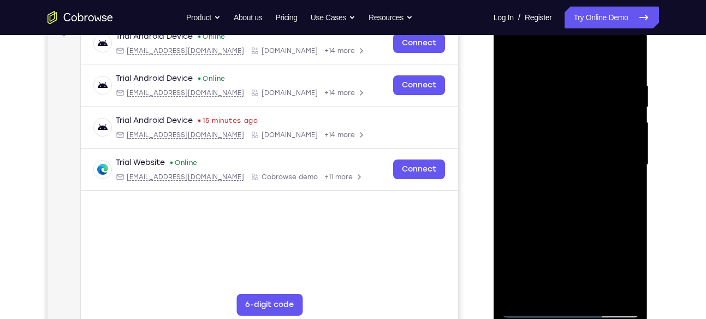
click at [626, 60] on div at bounding box center [571, 165] width 138 height 306
drag, startPoint x: 609, startPoint y: 99, endPoint x: 514, endPoint y: 105, distance: 95.2
click at [514, 105] on div at bounding box center [571, 165] width 138 height 306
click at [605, 84] on div at bounding box center [571, 165] width 138 height 306
click at [624, 97] on div at bounding box center [571, 165] width 138 height 306
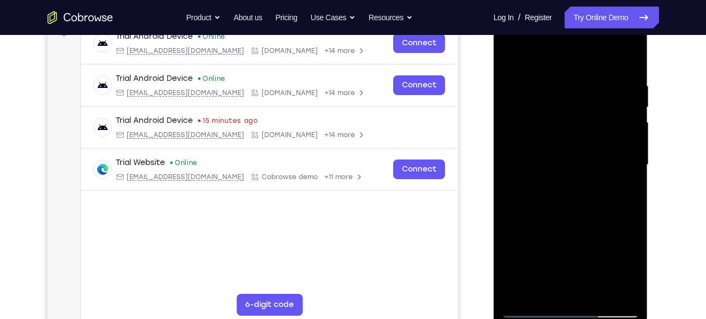
click at [624, 97] on div at bounding box center [571, 165] width 138 height 306
click at [628, 105] on div at bounding box center [571, 165] width 138 height 306
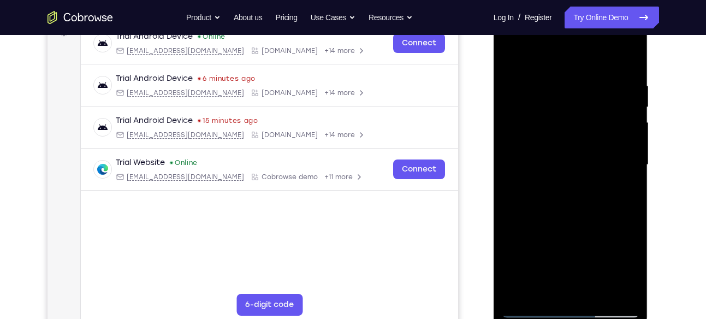
click at [628, 105] on div at bounding box center [571, 165] width 138 height 306
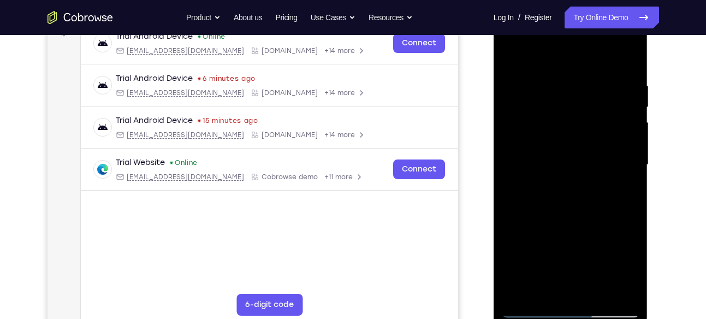
click at [628, 105] on div at bounding box center [571, 165] width 138 height 306
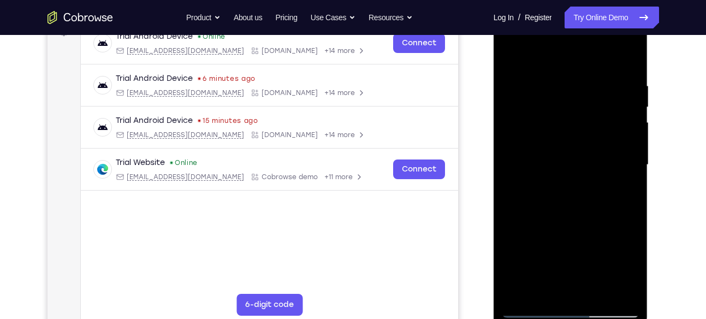
click at [628, 105] on div at bounding box center [571, 165] width 138 height 306
click at [628, 106] on div at bounding box center [571, 165] width 138 height 306
click at [512, 171] on div at bounding box center [571, 165] width 138 height 306
click at [628, 152] on div at bounding box center [571, 165] width 138 height 306
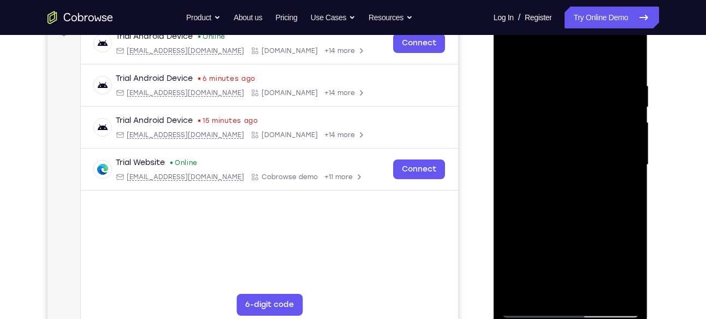
click at [628, 152] on div at bounding box center [571, 165] width 138 height 306
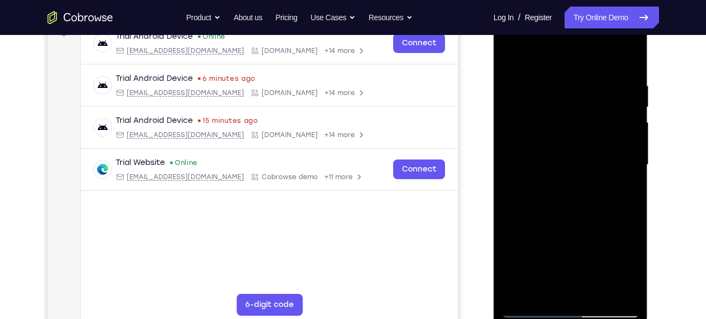
click at [628, 152] on div at bounding box center [571, 165] width 138 height 306
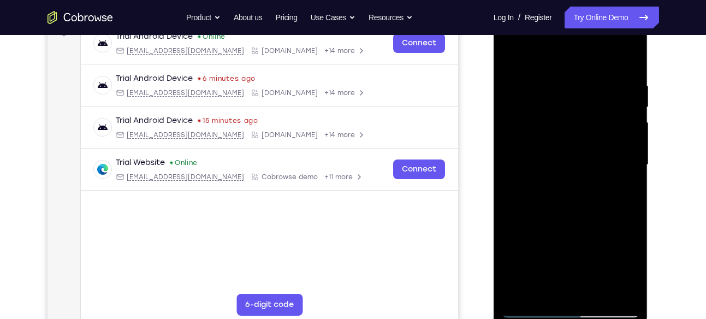
click at [628, 152] on div at bounding box center [571, 165] width 138 height 306
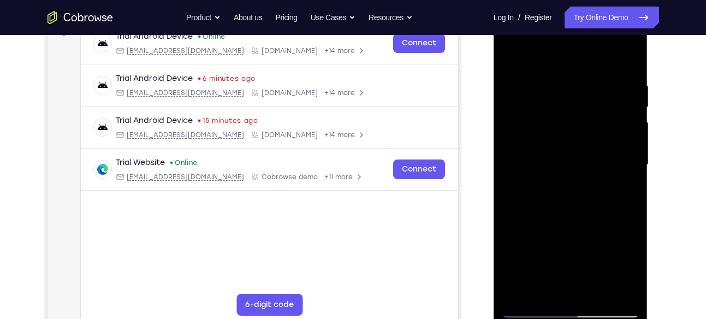
click at [628, 152] on div at bounding box center [571, 165] width 138 height 306
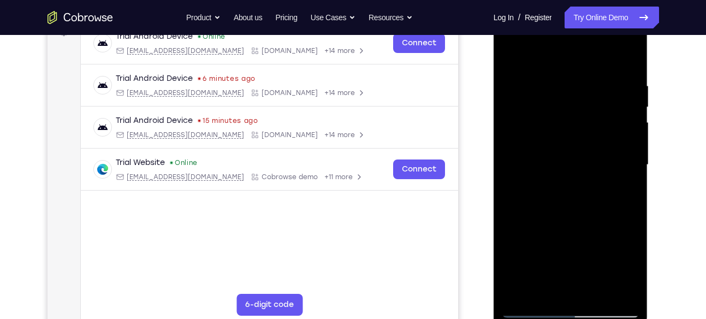
click at [628, 152] on div at bounding box center [571, 165] width 138 height 306
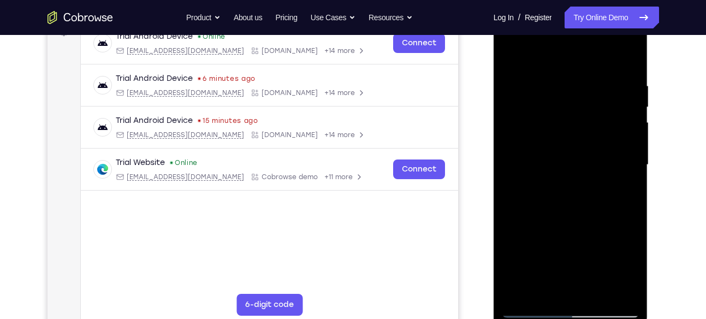
click at [628, 152] on div at bounding box center [571, 165] width 138 height 306
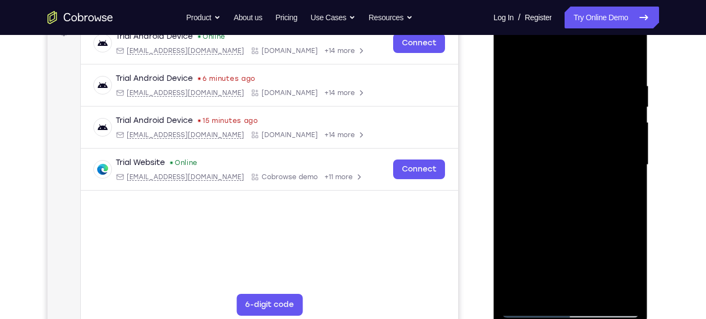
click at [628, 152] on div at bounding box center [571, 165] width 138 height 306
click at [518, 174] on div at bounding box center [571, 165] width 138 height 306
click at [515, 174] on div at bounding box center [571, 165] width 138 height 306
click at [567, 143] on div at bounding box center [571, 165] width 138 height 306
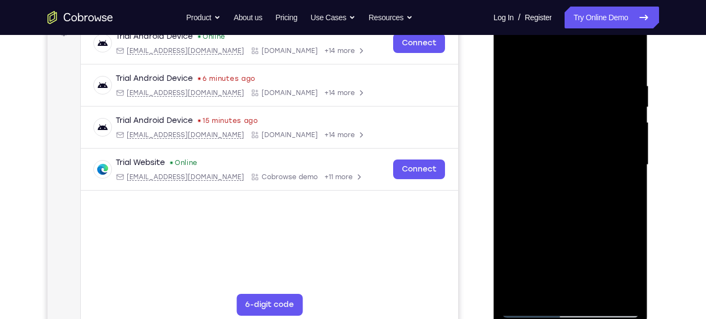
click at [624, 140] on div at bounding box center [571, 165] width 138 height 306
click at [630, 133] on div at bounding box center [571, 165] width 138 height 306
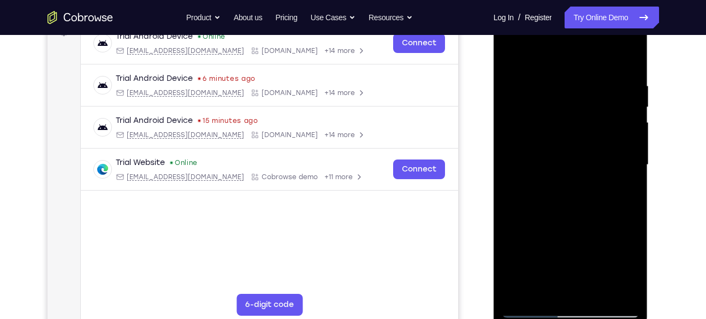
click at [630, 133] on div at bounding box center [571, 165] width 138 height 306
click at [624, 135] on div at bounding box center [571, 165] width 138 height 306
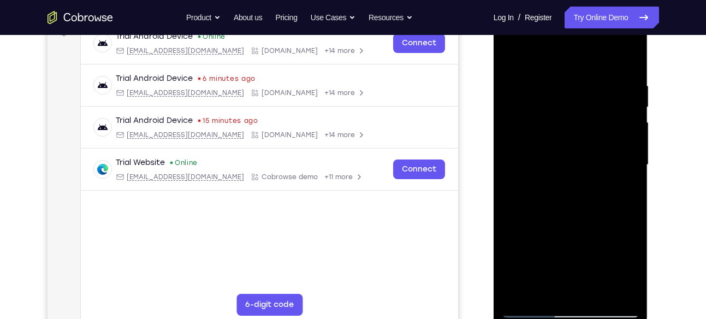
click at [624, 135] on div at bounding box center [571, 165] width 138 height 306
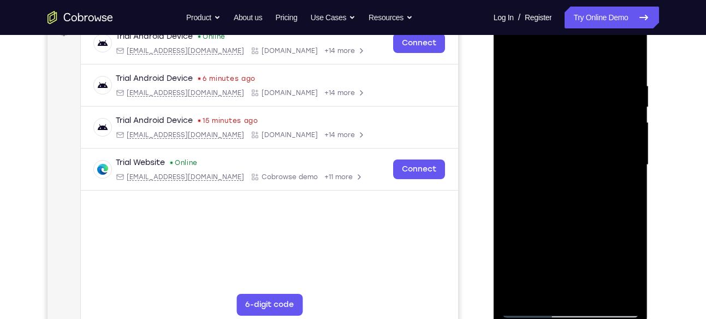
click at [624, 135] on div at bounding box center [571, 165] width 138 height 306
click at [627, 123] on div at bounding box center [571, 165] width 138 height 306
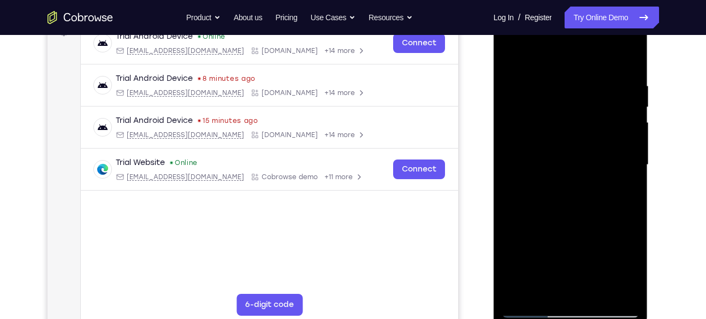
click at [621, 122] on div at bounding box center [571, 165] width 138 height 306
click at [625, 105] on div at bounding box center [571, 165] width 138 height 306
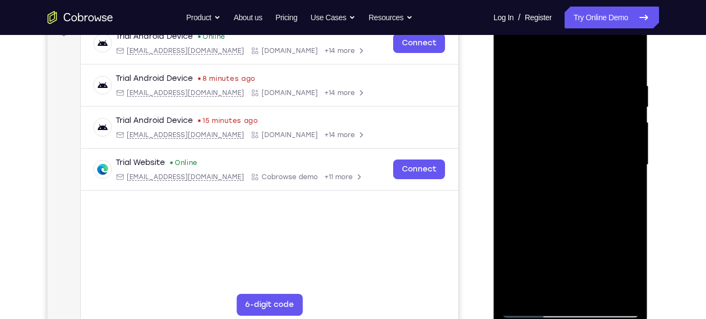
click at [625, 105] on div at bounding box center [571, 165] width 138 height 306
click at [510, 159] on div at bounding box center [571, 165] width 138 height 306
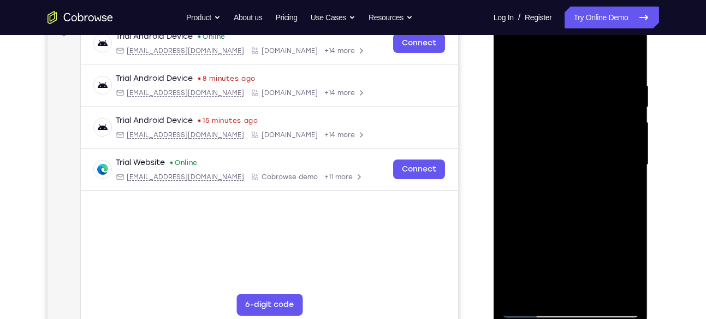
click at [625, 165] on div at bounding box center [571, 165] width 138 height 306
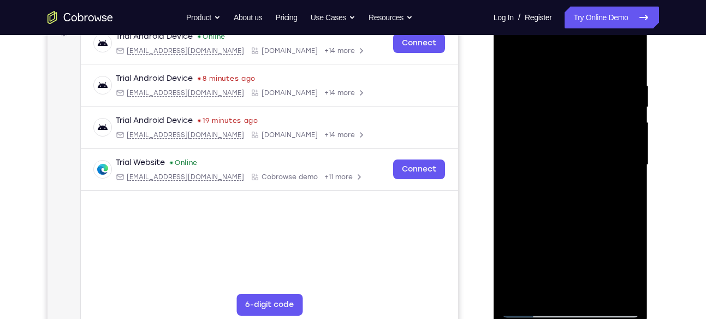
drag, startPoint x: 529, startPoint y: 192, endPoint x: 716, endPoint y: 146, distance: 192.4
click at [649, 146] on html "Online web based iOS Simulators and Android Emulators. Run iPhone, iPad, Mobile…" at bounding box center [571, 167] width 156 height 327
drag, startPoint x: 529, startPoint y: 165, endPoint x: 716, endPoint y: 157, distance: 186.9
click at [649, 157] on html "Online web based iOS Simulators and Android Emulators. Run iPhone, iPad, Mobile…" at bounding box center [571, 167] width 156 height 327
drag, startPoint x: 542, startPoint y: 180, endPoint x: 716, endPoint y: 193, distance: 174.1
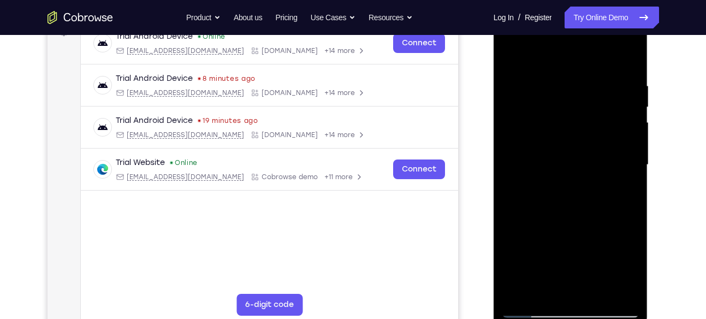
click at [649, 193] on html "Online web based iOS Simulators and Android Emulators. Run iPhone, iPad, Mobile…" at bounding box center [571, 167] width 156 height 327
click at [624, 143] on div at bounding box center [571, 165] width 138 height 306
click at [624, 135] on div at bounding box center [571, 165] width 138 height 306
click at [626, 60] on div at bounding box center [571, 165] width 138 height 306
click at [593, 293] on div at bounding box center [571, 165] width 138 height 306
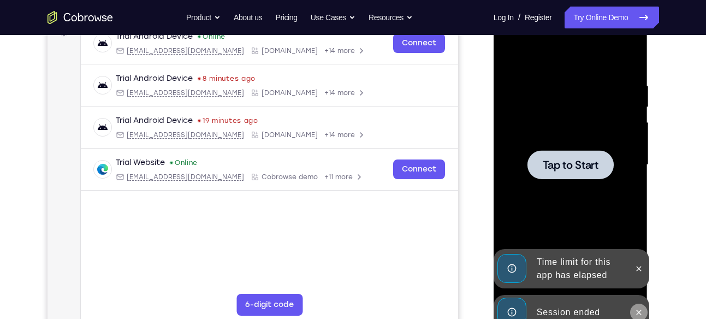
click at [641, 313] on icon at bounding box center [638, 312] width 9 height 9
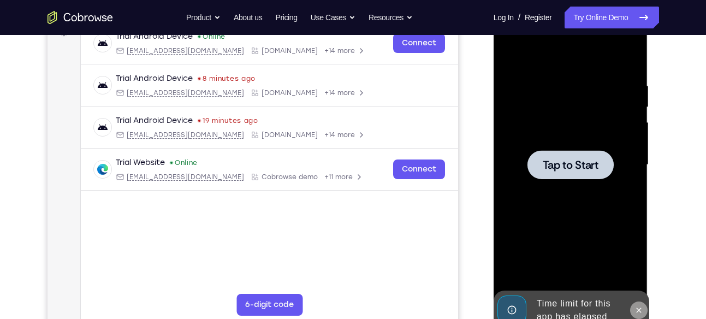
click at [640, 310] on icon at bounding box center [638, 309] width 5 height 5
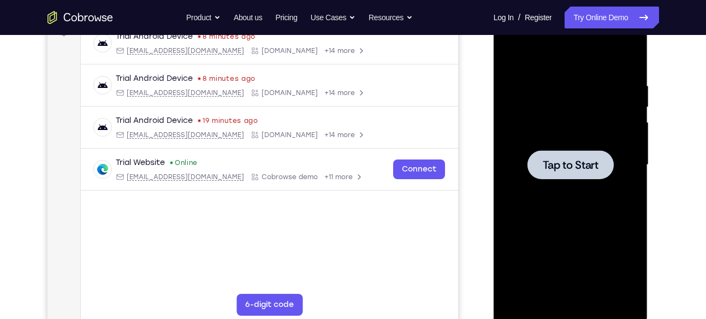
click at [541, 174] on div at bounding box center [570, 164] width 86 height 29
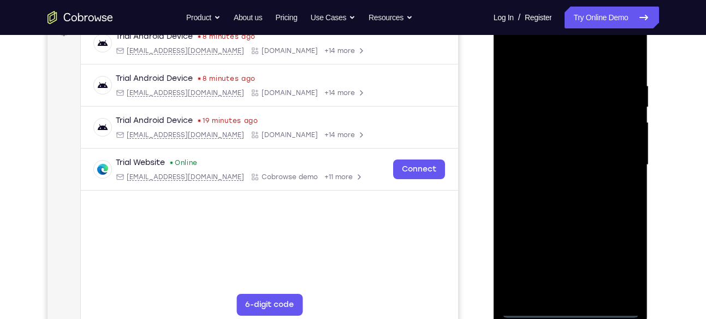
click at [567, 309] on div at bounding box center [571, 165] width 138 height 306
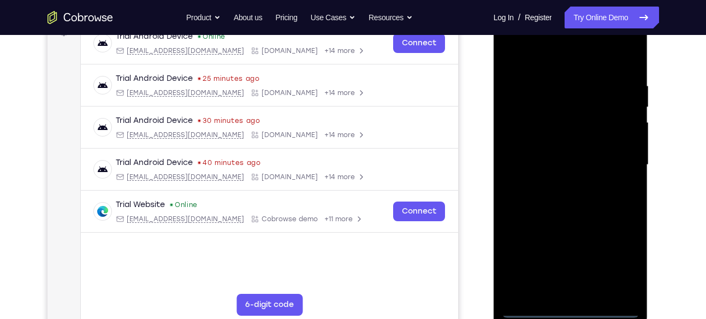
click at [615, 255] on div at bounding box center [571, 165] width 138 height 306
click at [526, 58] on div at bounding box center [571, 165] width 138 height 306
click at [620, 160] on div at bounding box center [571, 165] width 138 height 306
click at [563, 291] on div at bounding box center [571, 165] width 138 height 306
click at [557, 152] on div at bounding box center [571, 165] width 138 height 306
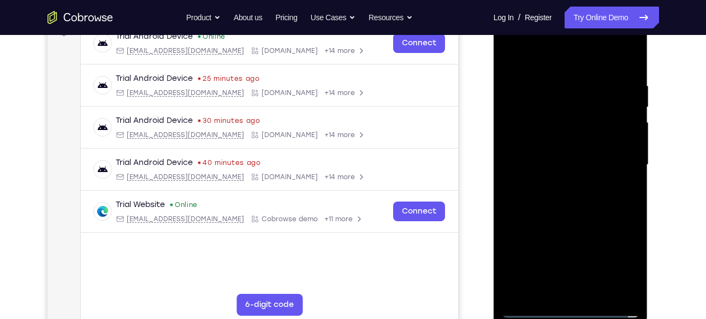
click at [551, 141] on div at bounding box center [571, 165] width 138 height 306
click at [621, 144] on div at bounding box center [571, 165] width 138 height 306
click at [591, 162] on div at bounding box center [571, 165] width 138 height 306
click at [569, 165] on div at bounding box center [571, 165] width 138 height 306
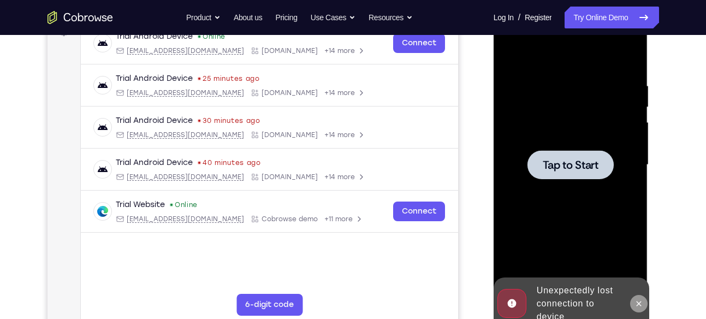
click at [634, 298] on button at bounding box center [638, 303] width 17 height 17
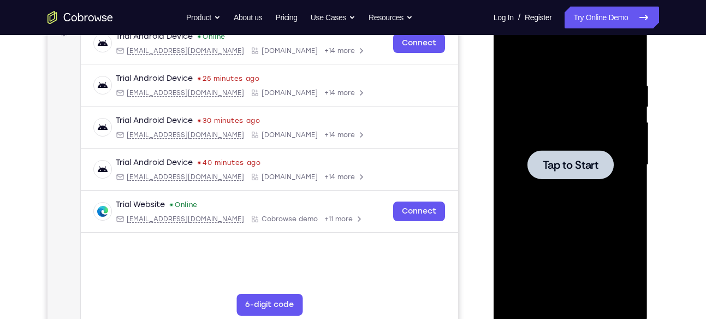
click at [565, 154] on div at bounding box center [570, 164] width 86 height 29
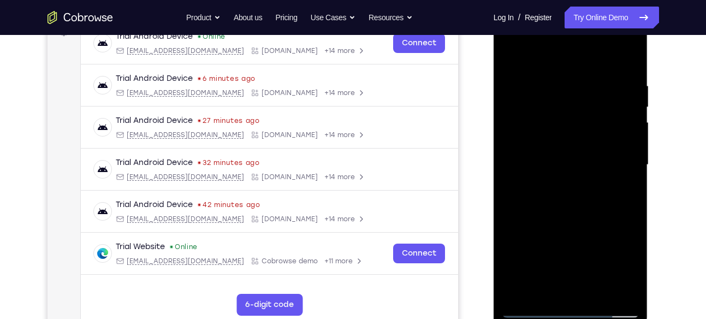
click at [572, 311] on div at bounding box center [571, 165] width 138 height 306
click at [608, 260] on div at bounding box center [571, 165] width 138 height 306
click at [615, 265] on div at bounding box center [571, 165] width 138 height 306
click at [532, 60] on div at bounding box center [571, 165] width 138 height 306
click at [614, 162] on div at bounding box center [571, 165] width 138 height 306
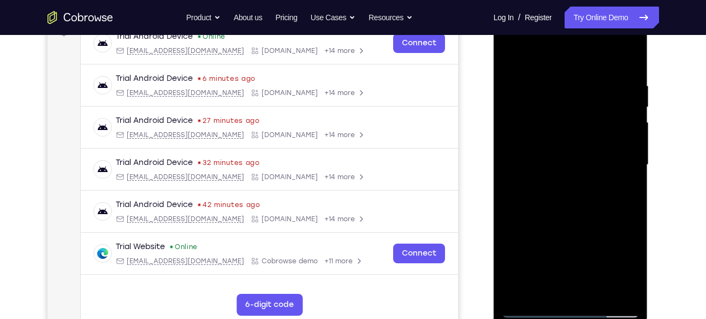
click at [578, 293] on div at bounding box center [571, 165] width 138 height 306
click at [562, 153] on div at bounding box center [571, 165] width 138 height 306
click at [563, 142] on div at bounding box center [571, 165] width 138 height 306
click at [580, 162] on div at bounding box center [571, 165] width 138 height 306
click at [591, 197] on div at bounding box center [571, 165] width 138 height 306
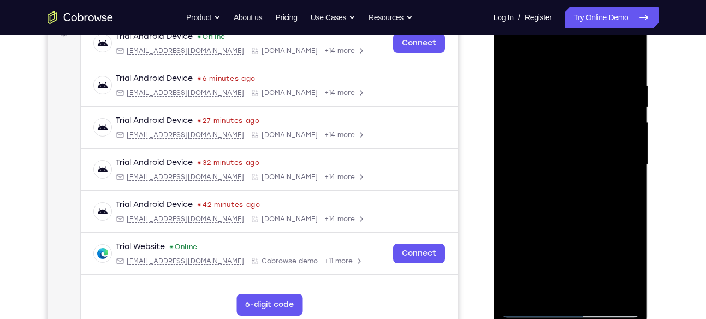
click at [534, 209] on div at bounding box center [571, 165] width 138 height 306
click at [560, 79] on div at bounding box center [571, 165] width 138 height 306
click at [604, 118] on div at bounding box center [571, 165] width 138 height 306
click at [623, 123] on div at bounding box center [571, 165] width 138 height 306
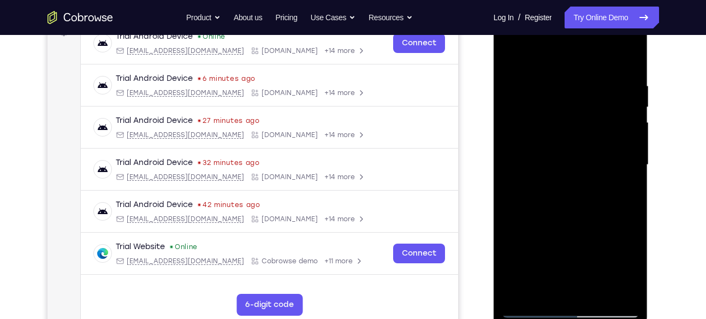
click at [631, 88] on div at bounding box center [571, 165] width 138 height 306
click at [626, 59] on div at bounding box center [571, 165] width 138 height 306
click at [596, 293] on div at bounding box center [571, 165] width 138 height 306
click at [582, 224] on div at bounding box center [571, 165] width 138 height 306
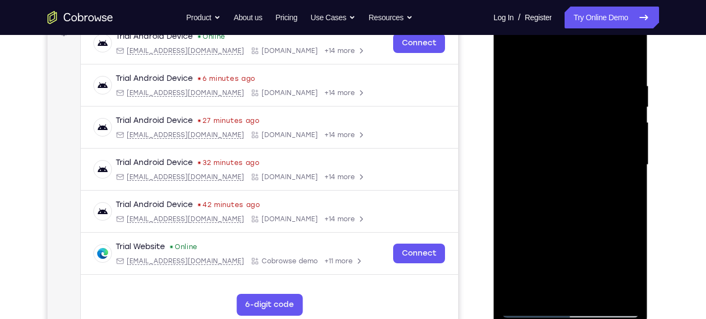
click at [584, 245] on div at bounding box center [571, 165] width 138 height 306
click at [515, 55] on div at bounding box center [571, 165] width 138 height 306
click at [517, 247] on div at bounding box center [571, 165] width 138 height 306
click at [544, 51] on div at bounding box center [571, 165] width 138 height 306
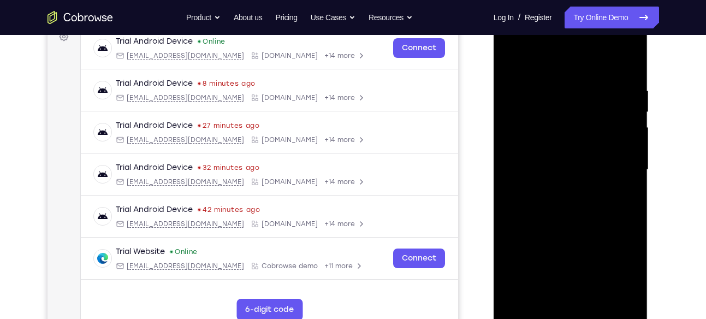
scroll to position [171, 0]
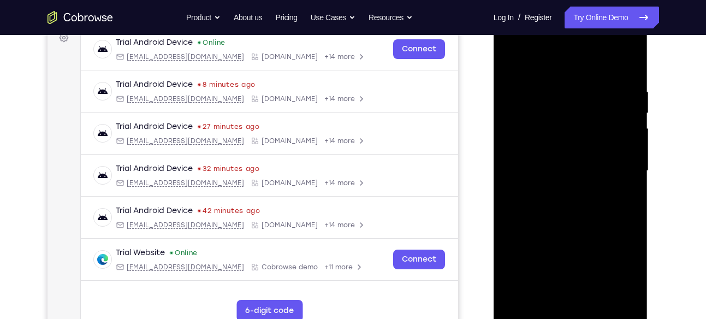
drag, startPoint x: 568, startPoint y: 246, endPoint x: 599, endPoint y: 62, distance: 186.6
click at [599, 62] on div at bounding box center [571, 171] width 138 height 306
click at [534, 256] on div at bounding box center [571, 171] width 138 height 306
click at [511, 63] on div at bounding box center [571, 171] width 138 height 306
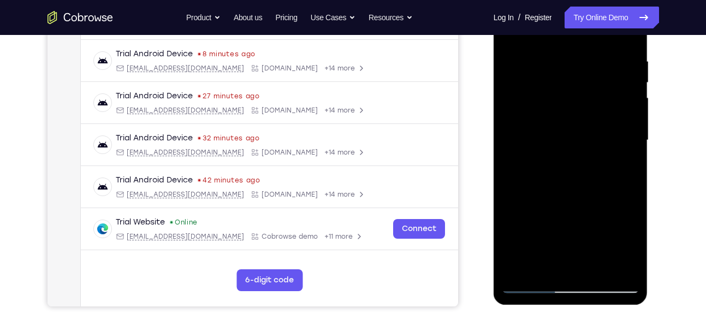
click at [527, 156] on div at bounding box center [571, 140] width 138 height 306
click at [630, 83] on div at bounding box center [571, 140] width 138 height 306
click at [632, 86] on div at bounding box center [571, 140] width 138 height 306
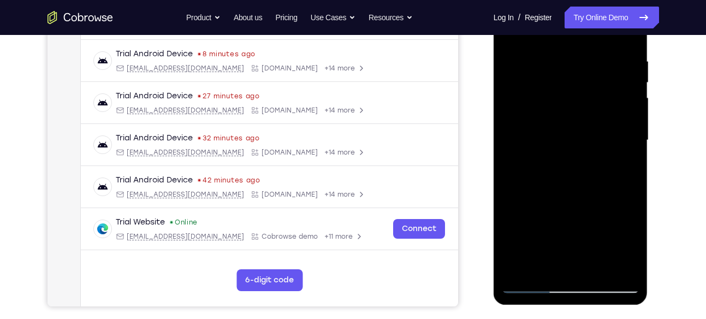
drag, startPoint x: 608, startPoint y: 111, endPoint x: 577, endPoint y: 201, distance: 95.3
click at [577, 201] on div at bounding box center [571, 140] width 138 height 306
click at [529, 287] on div at bounding box center [571, 140] width 138 height 306
click at [515, 141] on div at bounding box center [571, 140] width 138 height 306
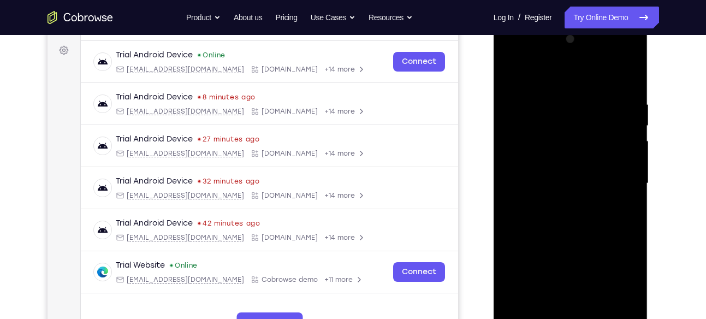
scroll to position [158, 0]
click at [631, 137] on div at bounding box center [571, 184] width 138 height 306
click at [628, 82] on div at bounding box center [571, 184] width 138 height 306
click at [633, 96] on div at bounding box center [571, 184] width 138 height 306
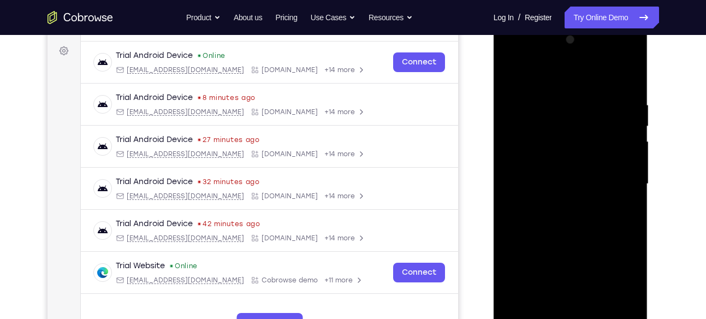
click at [633, 96] on div at bounding box center [571, 184] width 138 height 306
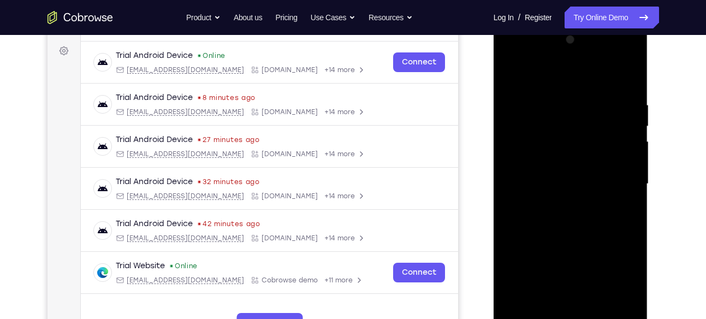
click at [633, 96] on div at bounding box center [571, 184] width 138 height 306
click at [631, 43] on div at bounding box center [571, 184] width 138 height 306
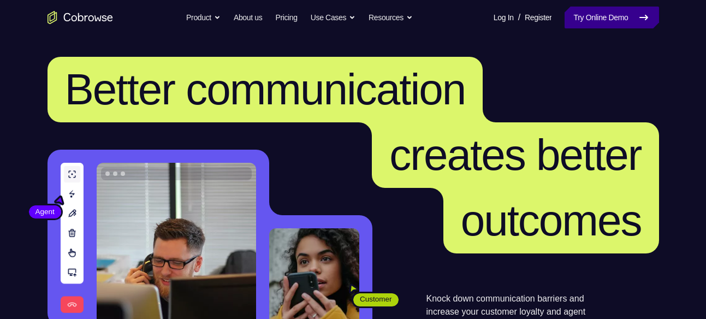
click at [600, 8] on link "Try Online Demo" at bounding box center [611, 18] width 94 height 22
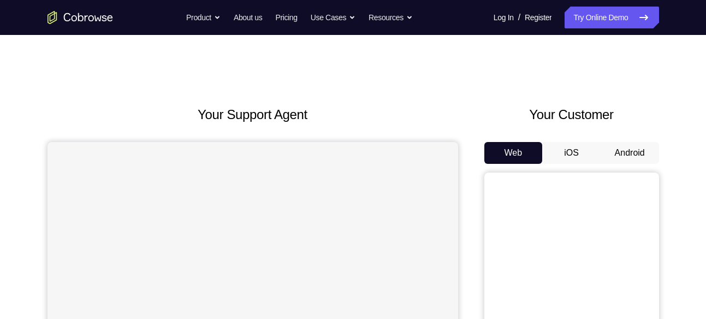
click at [617, 147] on button "Android" at bounding box center [629, 153] width 58 height 22
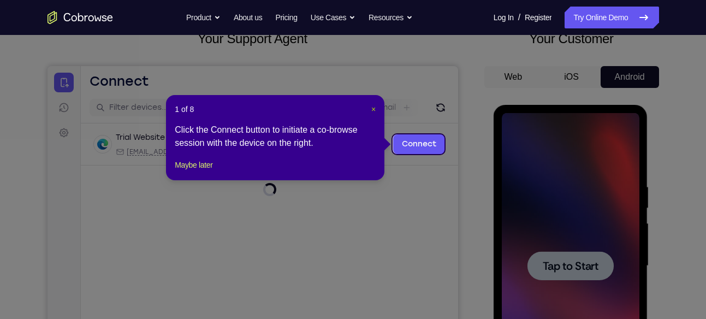
click at [374, 112] on span "×" at bounding box center [373, 109] width 4 height 9
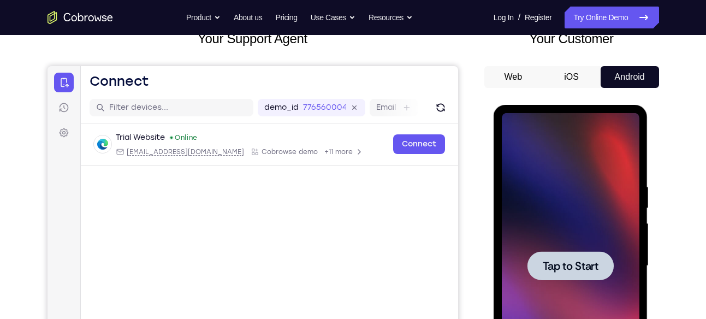
click at [581, 276] on div at bounding box center [570, 265] width 86 height 29
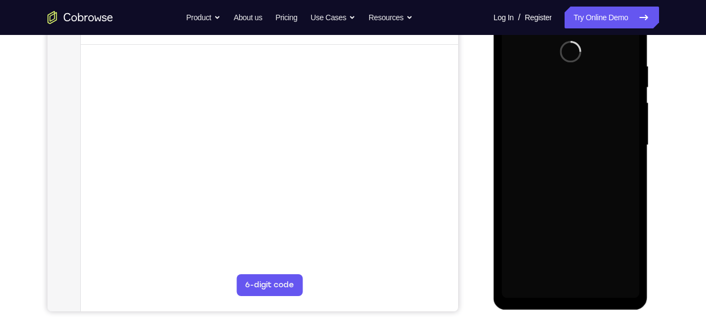
scroll to position [197, 0]
click at [571, 287] on div at bounding box center [571, 145] width 138 height 306
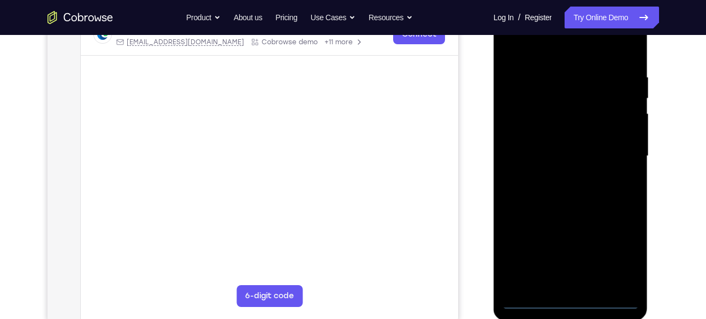
scroll to position [185, 0]
click at [571, 300] on div at bounding box center [571, 157] width 138 height 306
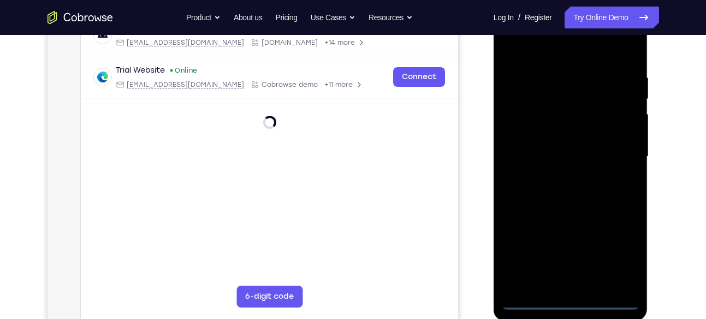
click at [617, 250] on div at bounding box center [571, 157] width 138 height 306
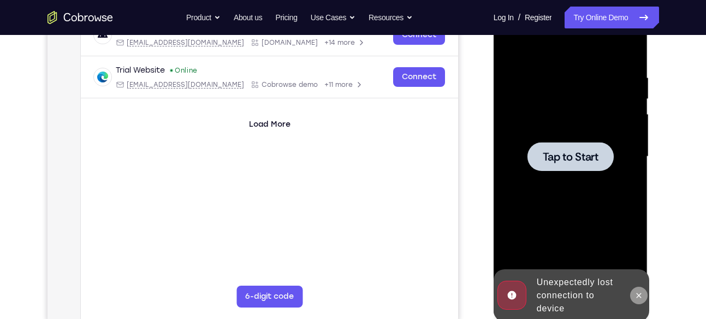
click at [645, 300] on button at bounding box center [638, 295] width 17 height 17
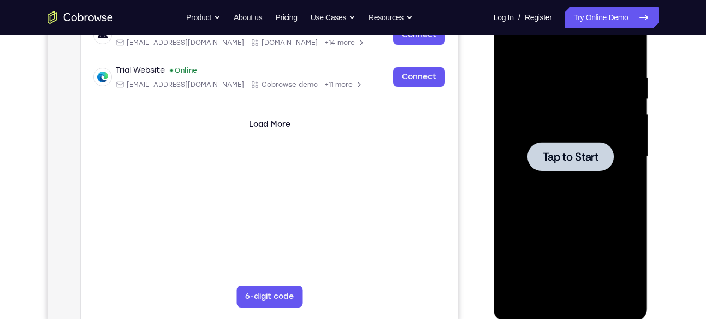
click at [591, 168] on div at bounding box center [570, 156] width 86 height 29
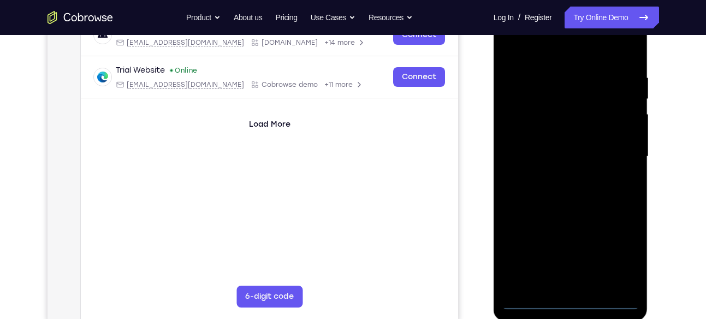
click at [573, 299] on div at bounding box center [571, 157] width 138 height 306
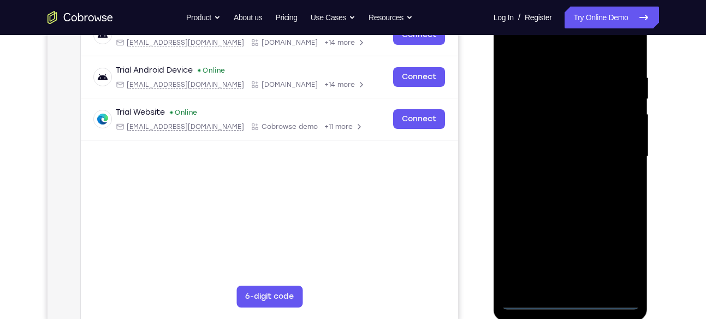
click at [618, 257] on div at bounding box center [571, 157] width 138 height 306
click at [545, 53] on div at bounding box center [571, 157] width 138 height 306
click at [618, 158] on div at bounding box center [571, 157] width 138 height 306
click at [559, 285] on div at bounding box center [571, 157] width 138 height 306
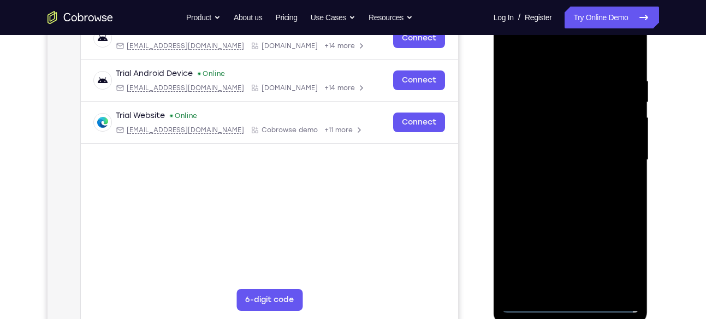
scroll to position [181, 0]
click at [559, 150] on div at bounding box center [571, 161] width 138 height 306
click at [556, 138] on div at bounding box center [571, 161] width 138 height 306
click at [576, 158] on div at bounding box center [571, 161] width 138 height 306
click at [594, 202] on div at bounding box center [571, 161] width 138 height 306
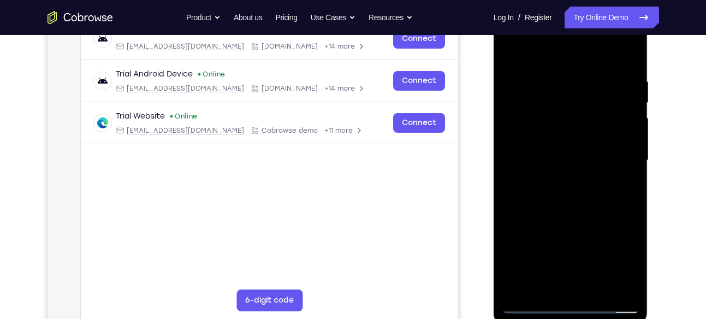
click at [595, 288] on div at bounding box center [571, 161] width 138 height 306
click at [578, 217] on div at bounding box center [571, 161] width 138 height 306
click at [551, 139] on div at bounding box center [571, 161] width 138 height 306
click at [530, 305] on div at bounding box center [571, 161] width 138 height 306
click at [533, 302] on div at bounding box center [571, 161] width 138 height 306
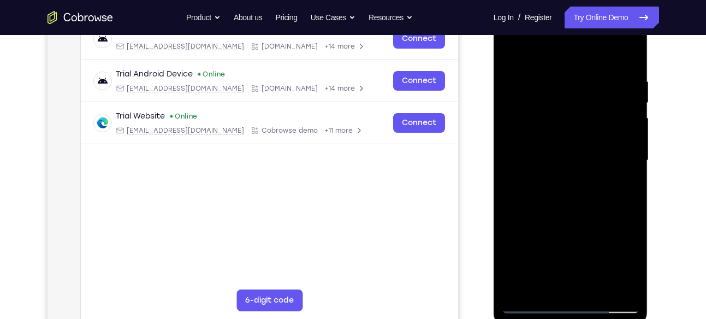
click at [515, 53] on div at bounding box center [571, 161] width 138 height 306
click at [550, 81] on div at bounding box center [571, 161] width 138 height 306
click at [511, 123] on div at bounding box center [571, 161] width 138 height 306
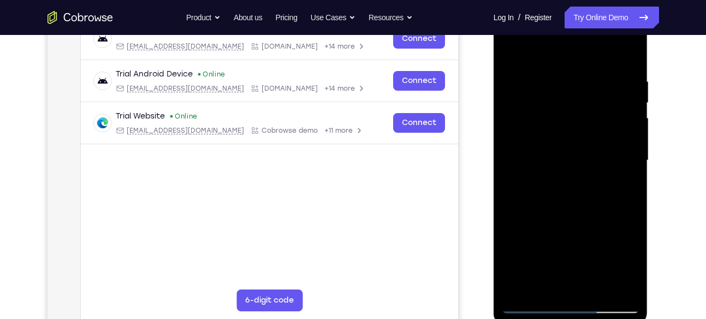
click at [511, 123] on div at bounding box center [571, 161] width 138 height 306
click at [633, 116] on div at bounding box center [571, 161] width 138 height 306
click at [632, 120] on div at bounding box center [571, 161] width 138 height 306
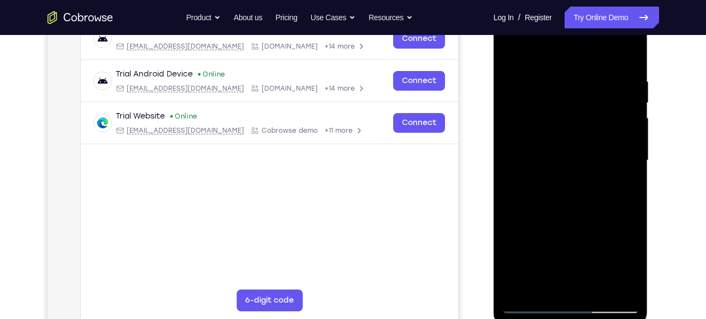
click at [525, 150] on div at bounding box center [571, 161] width 138 height 306
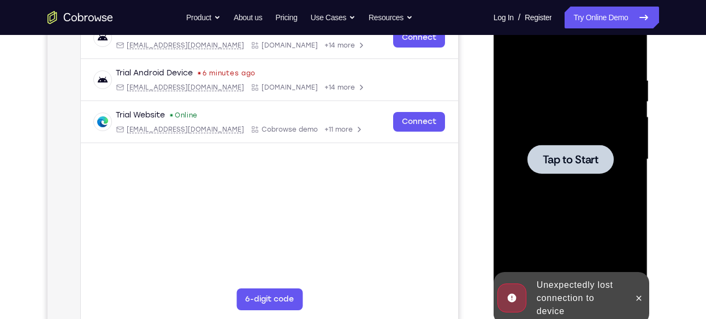
click at [628, 296] on div "Unexpectedly lost connection to device" at bounding box center [580, 298] width 96 height 48
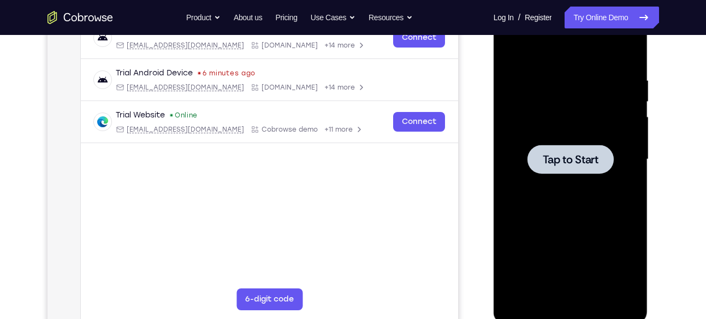
click at [564, 166] on div at bounding box center [570, 159] width 86 height 29
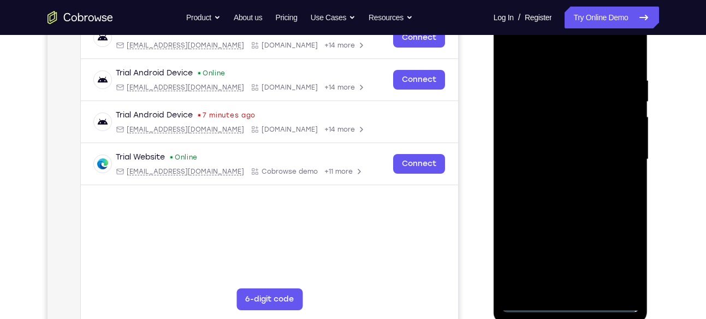
click at [572, 305] on div at bounding box center [571, 160] width 138 height 306
click at [620, 252] on div at bounding box center [571, 160] width 138 height 306
click at [543, 56] on div at bounding box center [571, 160] width 138 height 306
click at [614, 154] on div at bounding box center [571, 160] width 138 height 306
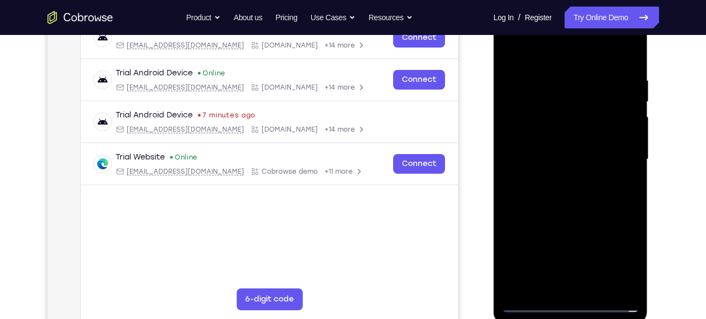
click at [561, 176] on div at bounding box center [571, 160] width 138 height 306
click at [551, 150] on div at bounding box center [571, 160] width 138 height 306
click at [551, 134] on div at bounding box center [571, 160] width 138 height 306
click at [563, 157] on div at bounding box center [571, 160] width 138 height 306
click at [570, 200] on div at bounding box center [571, 160] width 138 height 306
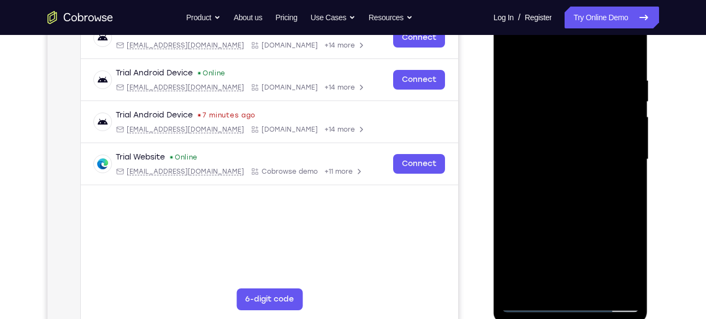
click at [555, 82] on div at bounding box center [571, 160] width 138 height 306
drag, startPoint x: 547, startPoint y: 59, endPoint x: 535, endPoint y: -39, distance: 99.6
click at [535, 0] on html "Online web based iOS Simulators and Android Emulators. Run iPhone, iPad, Mobile…" at bounding box center [571, 161] width 156 height 327
click at [624, 121] on div at bounding box center [571, 160] width 138 height 306
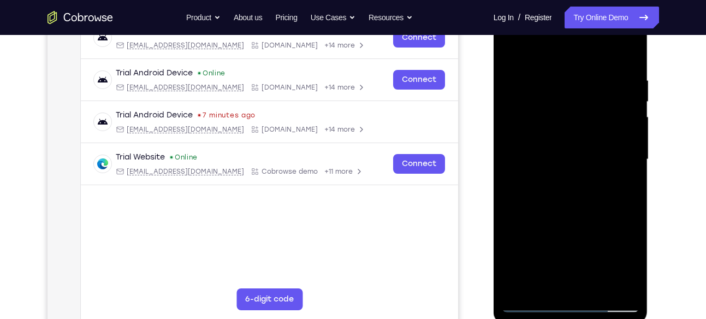
click at [516, 146] on div at bounding box center [571, 160] width 138 height 306
click at [625, 106] on div at bounding box center [571, 160] width 138 height 306
click at [628, 72] on div at bounding box center [571, 160] width 138 height 306
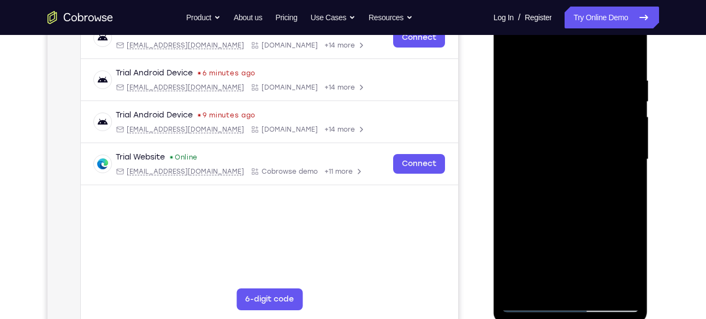
click at [627, 50] on div at bounding box center [571, 160] width 138 height 306
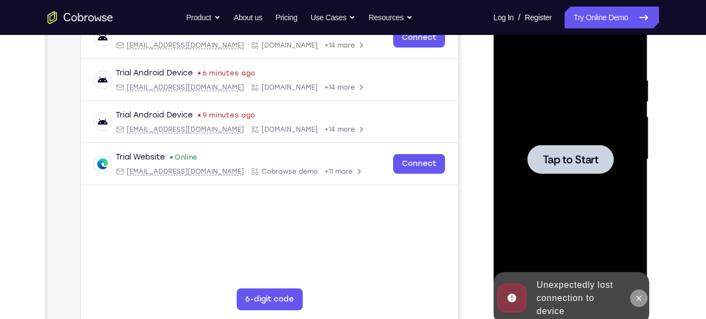
click at [636, 294] on icon at bounding box center [638, 298] width 9 height 9
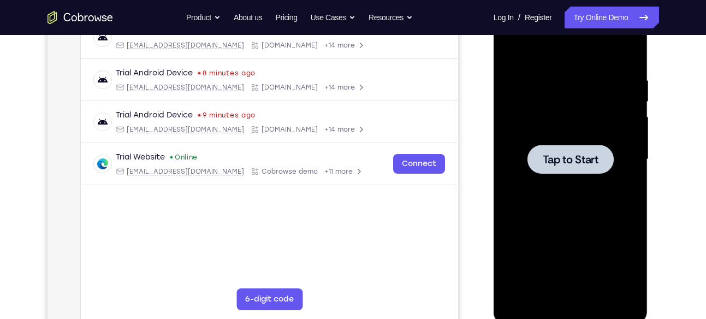
click at [587, 165] on span "Tap to Start" at bounding box center [571, 159] width 56 height 11
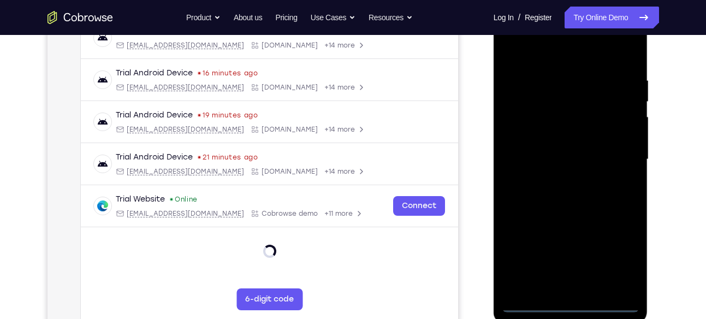
click at [574, 298] on div at bounding box center [571, 160] width 138 height 306
click at [573, 303] on div at bounding box center [571, 160] width 138 height 306
click at [621, 249] on div at bounding box center [571, 160] width 138 height 306
click at [534, 59] on div at bounding box center [571, 160] width 138 height 306
click at [514, 52] on div at bounding box center [571, 160] width 138 height 306
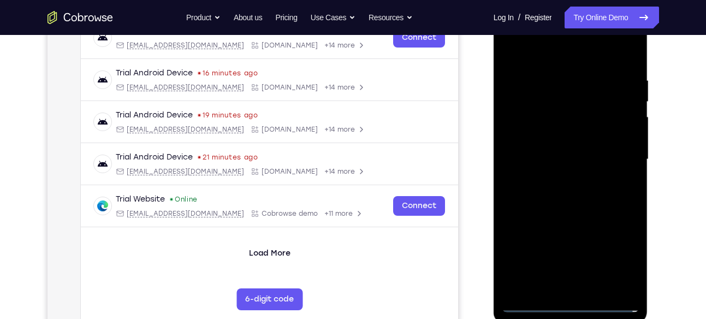
click at [621, 148] on div at bounding box center [571, 160] width 138 height 306
click at [561, 180] on div at bounding box center [571, 160] width 138 height 306
click at [579, 135] on div at bounding box center [571, 160] width 138 height 306
click at [569, 150] on div at bounding box center [571, 160] width 138 height 306
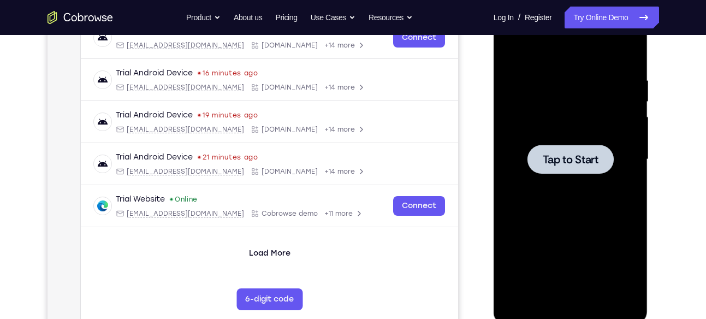
click at [581, 167] on div at bounding box center [570, 159] width 86 height 29
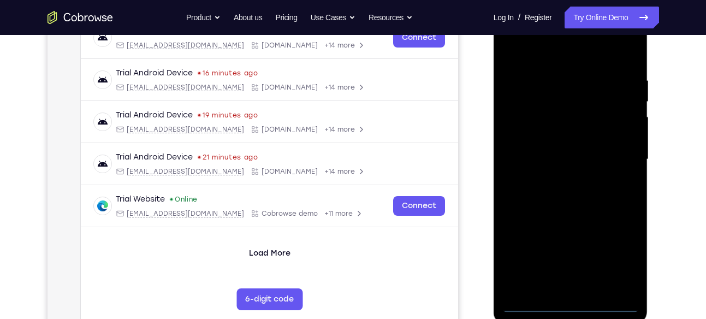
click at [567, 301] on div at bounding box center [571, 160] width 138 height 306
click at [624, 260] on div at bounding box center [571, 160] width 138 height 306
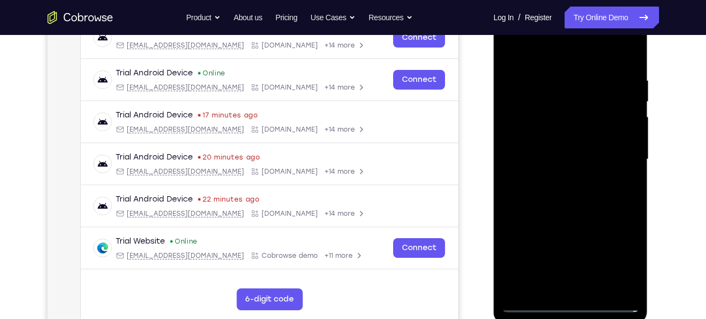
click at [563, 54] on div at bounding box center [571, 160] width 138 height 306
click at [621, 160] on div at bounding box center [571, 160] width 138 height 306
click at [560, 178] on div at bounding box center [571, 160] width 138 height 306
click at [556, 149] on div at bounding box center [571, 160] width 138 height 306
click at [555, 136] on div at bounding box center [571, 160] width 138 height 306
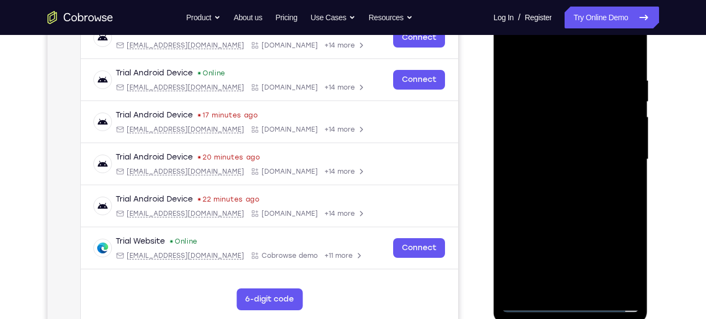
click at [564, 160] on div at bounding box center [571, 160] width 138 height 306
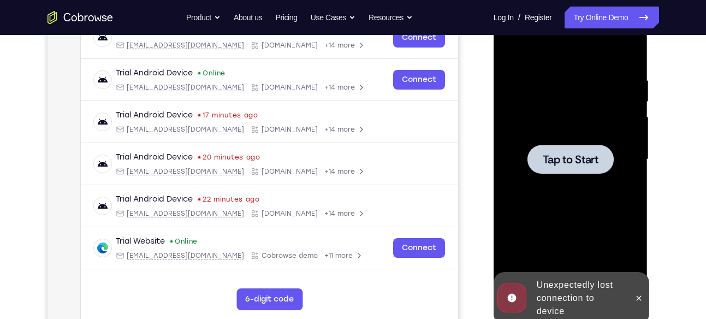
click at [566, 156] on span "Tap to Start" at bounding box center [571, 159] width 56 height 11
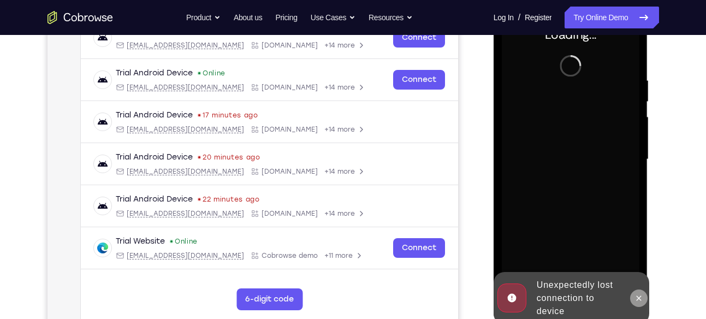
click at [635, 296] on icon at bounding box center [638, 298] width 9 height 9
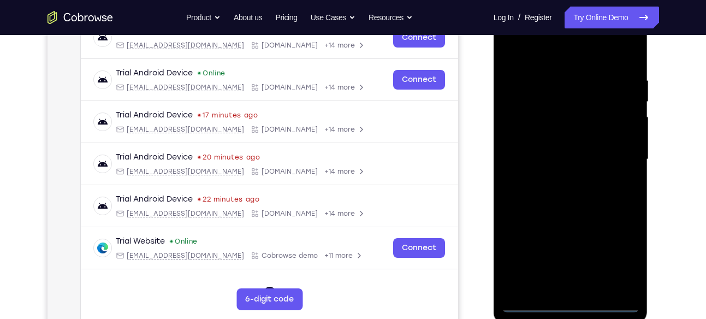
click at [571, 303] on div at bounding box center [571, 160] width 138 height 306
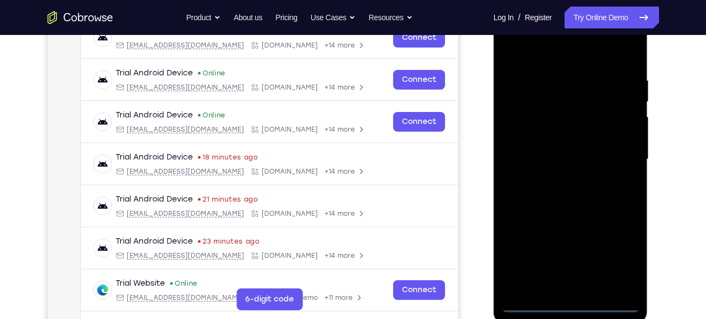
click at [617, 264] on div at bounding box center [571, 160] width 138 height 306
click at [533, 49] on div at bounding box center [571, 160] width 138 height 306
click at [623, 152] on div at bounding box center [571, 160] width 138 height 306
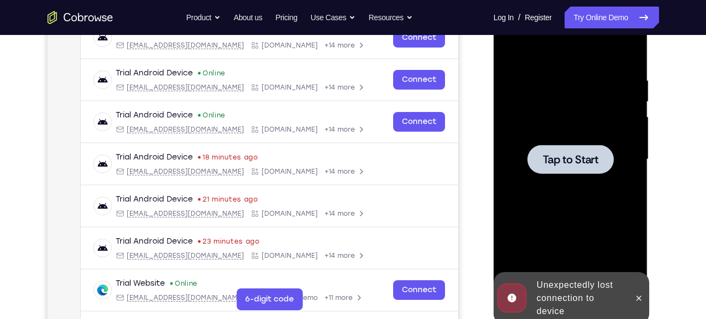
click at [591, 155] on span "Tap to Start" at bounding box center [571, 159] width 56 height 11
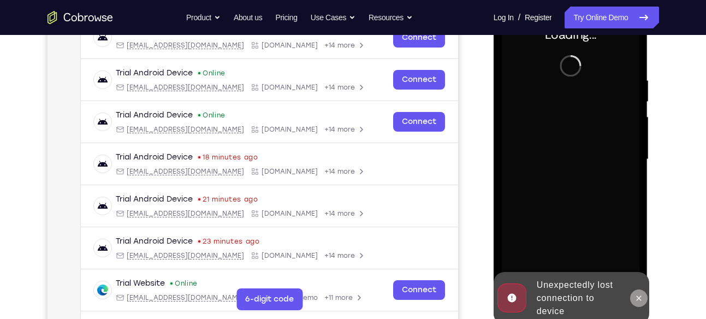
click at [639, 302] on button at bounding box center [638, 297] width 17 height 17
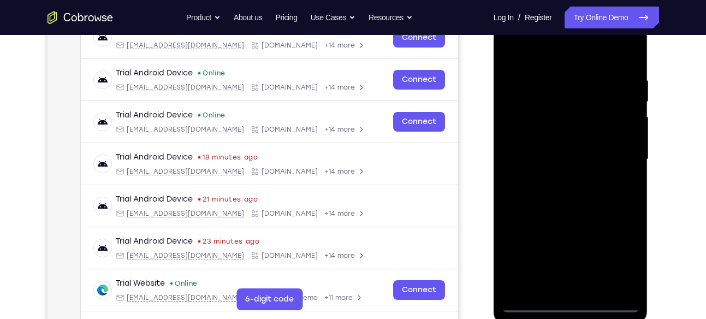
click at [569, 303] on div at bounding box center [571, 160] width 138 height 306
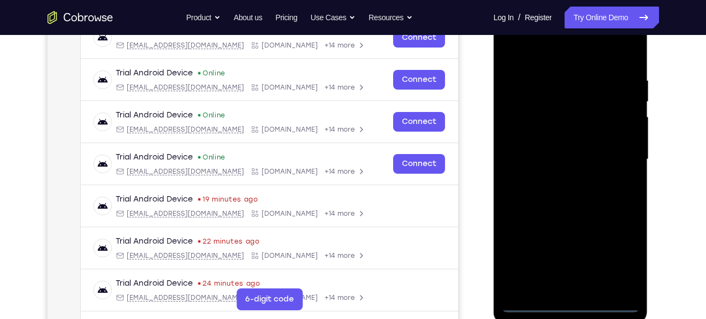
click at [617, 257] on div at bounding box center [571, 160] width 138 height 306
click at [534, 53] on div at bounding box center [571, 160] width 138 height 306
click at [621, 154] on div at bounding box center [571, 160] width 138 height 306
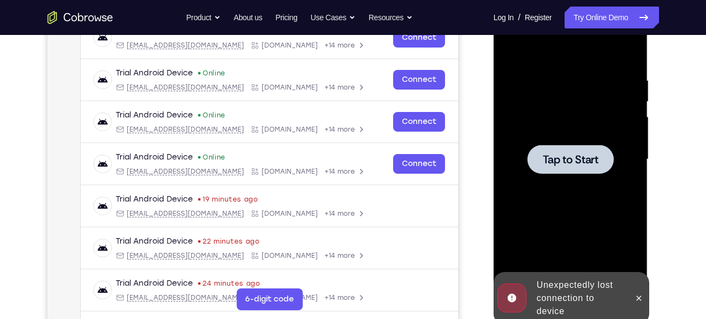
click at [596, 163] on span "Tap to Start" at bounding box center [571, 159] width 56 height 11
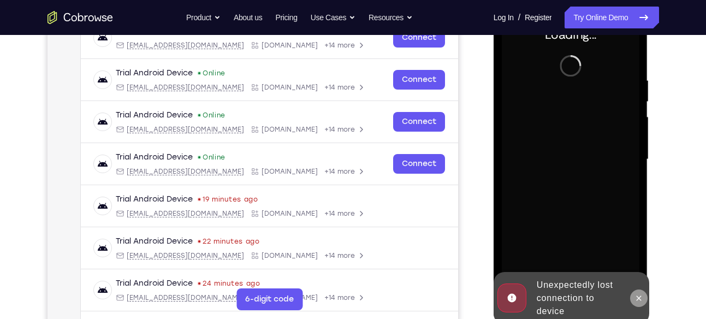
click at [635, 294] on icon at bounding box center [638, 298] width 9 height 9
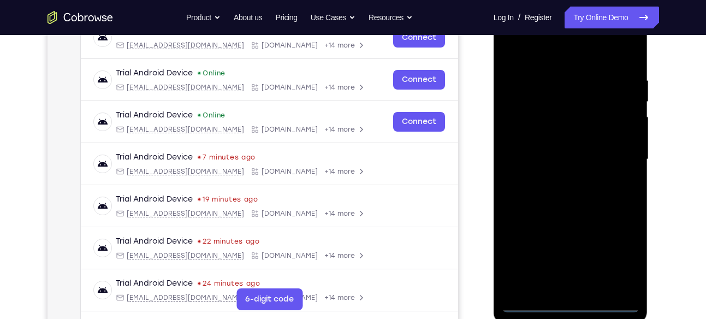
click at [575, 298] on div at bounding box center [571, 160] width 138 height 306
click at [574, 306] on div at bounding box center [571, 160] width 138 height 306
click at [622, 254] on div at bounding box center [571, 160] width 138 height 306
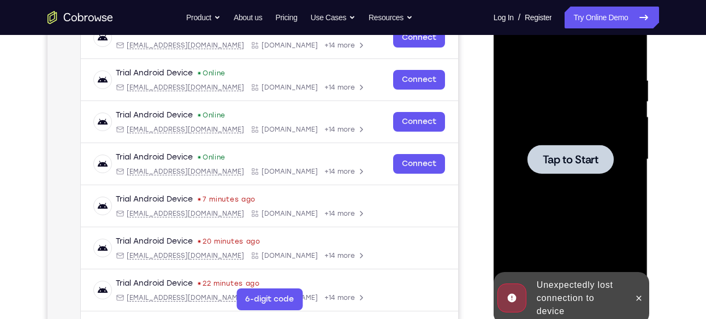
click at [564, 164] on span "Tap to Start" at bounding box center [571, 159] width 56 height 11
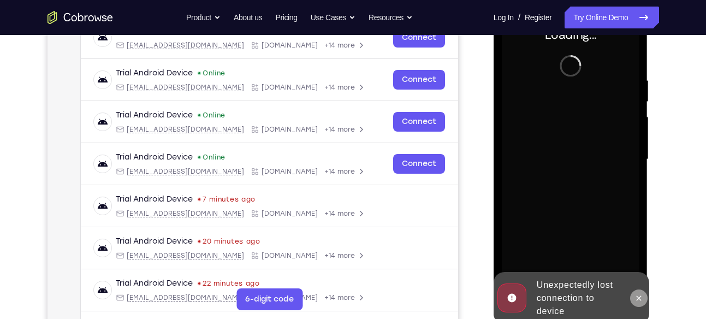
click at [639, 296] on icon at bounding box center [638, 298] width 9 height 9
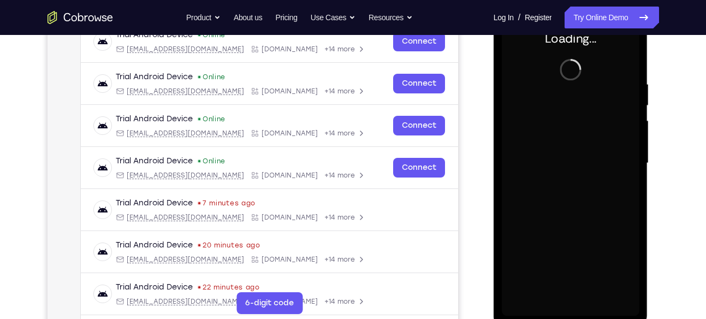
scroll to position [177, 0]
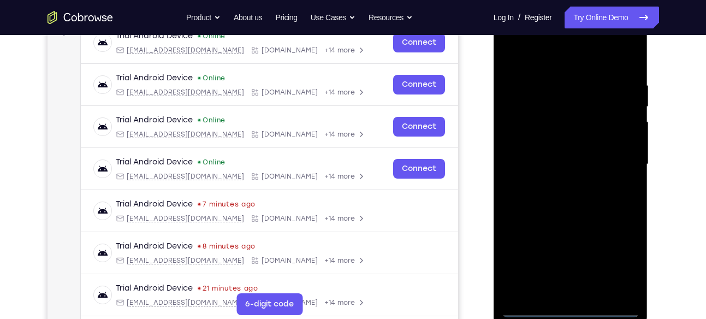
click at [570, 305] on div at bounding box center [571, 164] width 138 height 306
click at [620, 280] on div at bounding box center [571, 164] width 138 height 306
click at [620, 272] on div at bounding box center [571, 164] width 138 height 306
click at [574, 311] on div at bounding box center [571, 164] width 138 height 306
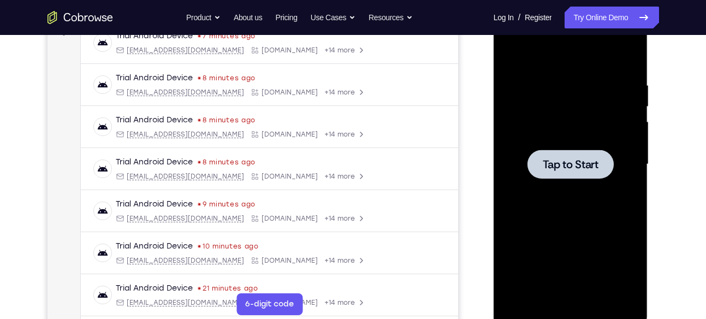
click at [562, 163] on span "Tap to Start" at bounding box center [571, 164] width 56 height 11
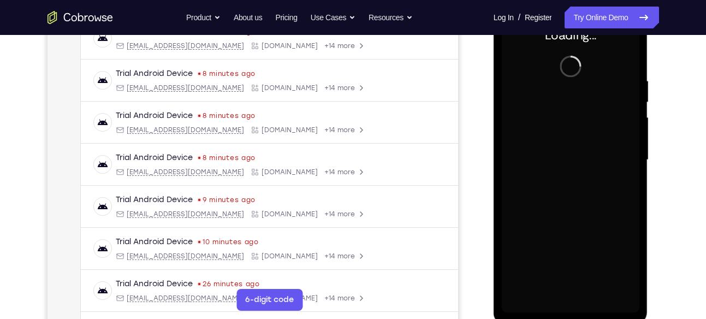
scroll to position [182, 0]
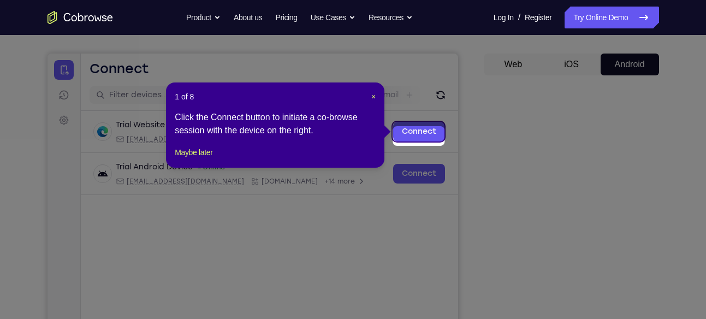
scroll to position [93, 0]
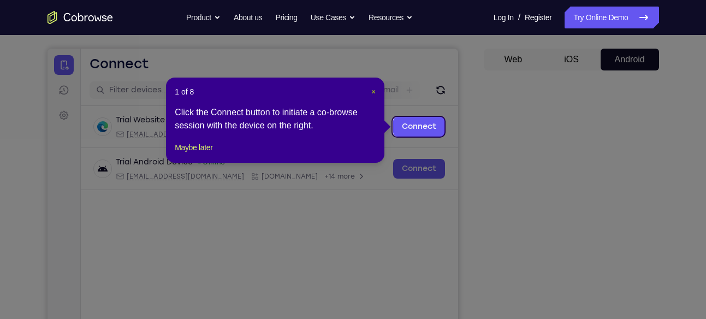
click at [372, 89] on span "×" at bounding box center [373, 91] width 4 height 9
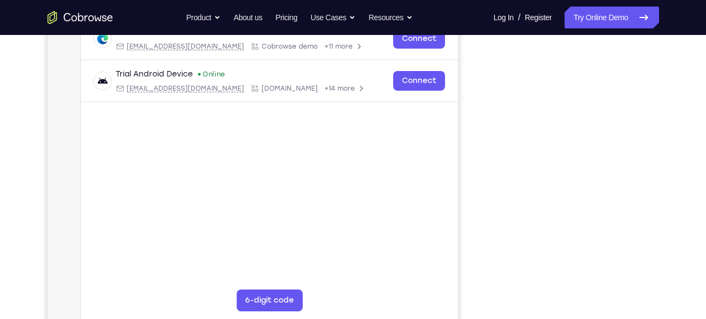
scroll to position [180, 0]
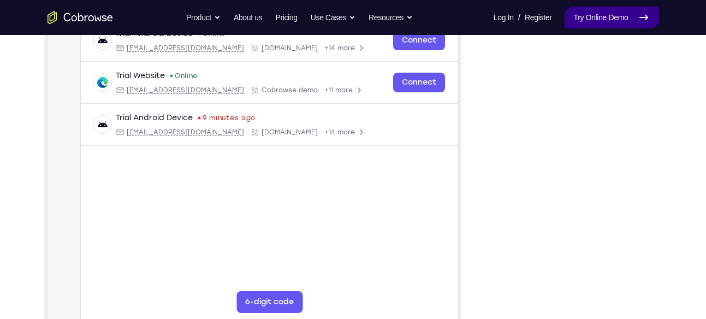
click at [593, 13] on link "Try Online Demo" at bounding box center [611, 18] width 94 height 22
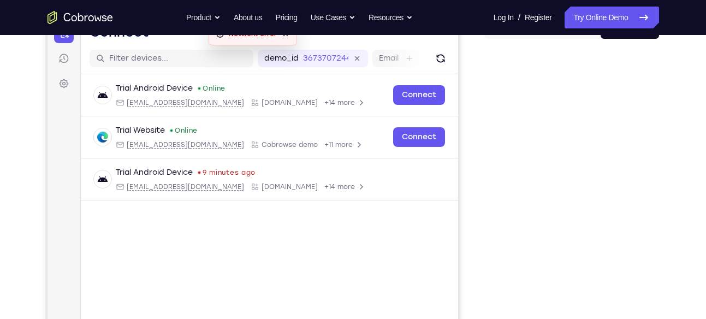
scroll to position [124, 0]
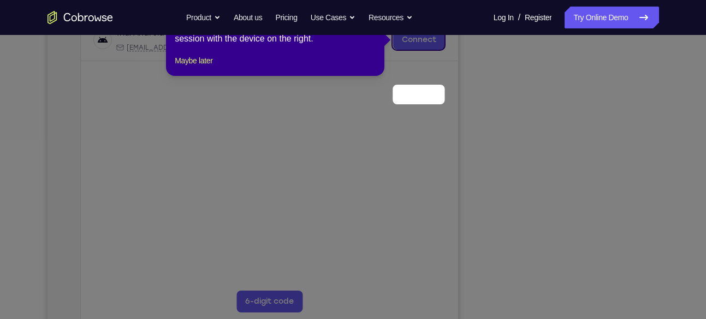
scroll to position [124, 0]
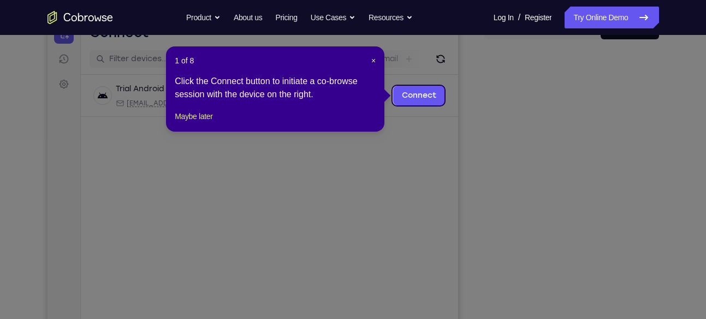
click at [377, 59] on div "1 of 8 × Click the Connect button to initiate a co-browse session with the devi…" at bounding box center [275, 88] width 218 height 85
click at [373, 59] on span "×" at bounding box center [373, 60] width 4 height 9
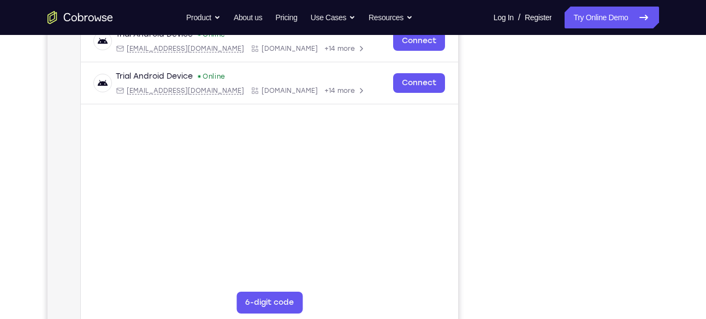
scroll to position [178, 0]
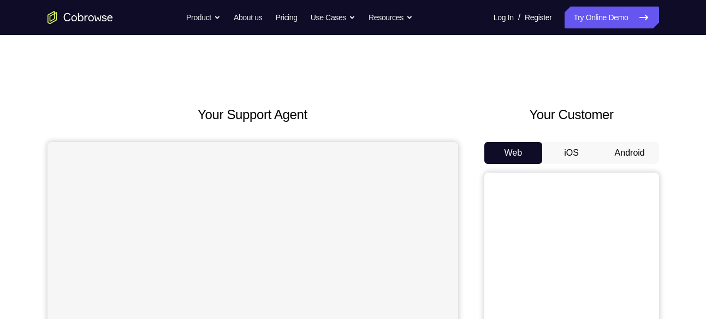
click at [611, 159] on button "Android" at bounding box center [629, 153] width 58 height 22
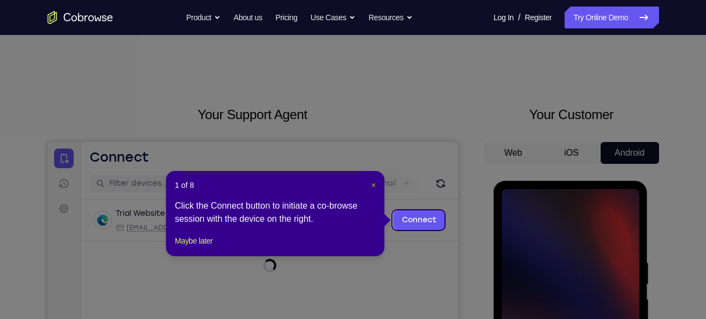
click at [374, 183] on span "×" at bounding box center [373, 185] width 4 height 9
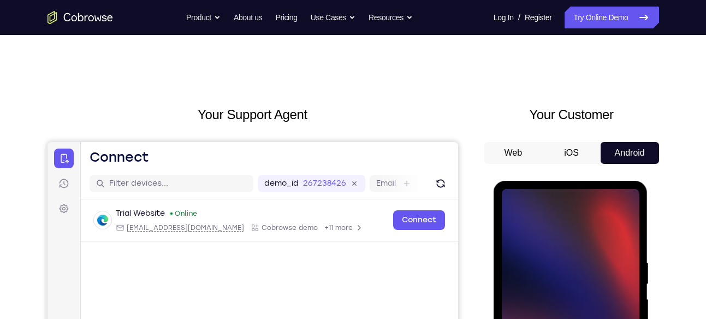
scroll to position [117, 0]
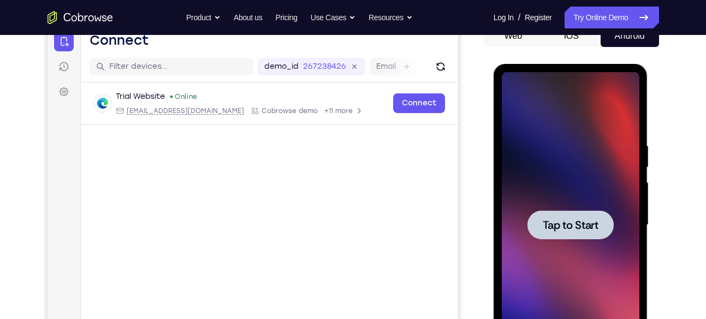
click at [584, 232] on div at bounding box center [570, 224] width 86 height 29
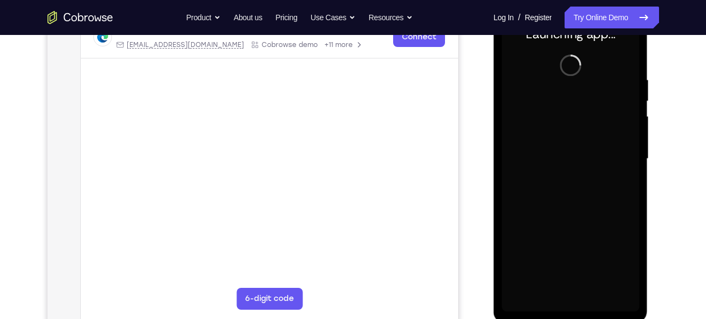
scroll to position [183, 0]
click at [573, 305] on div at bounding box center [571, 158] width 138 height 306
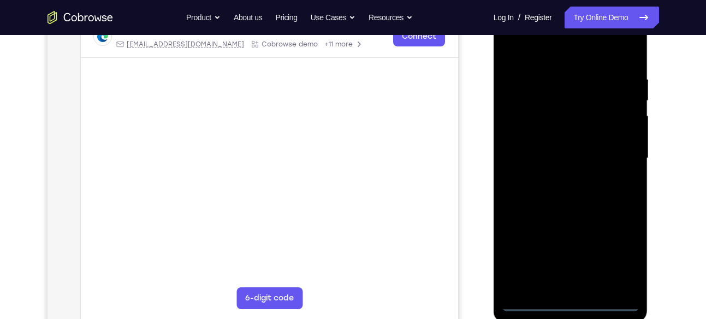
click at [611, 259] on div at bounding box center [571, 158] width 138 height 306
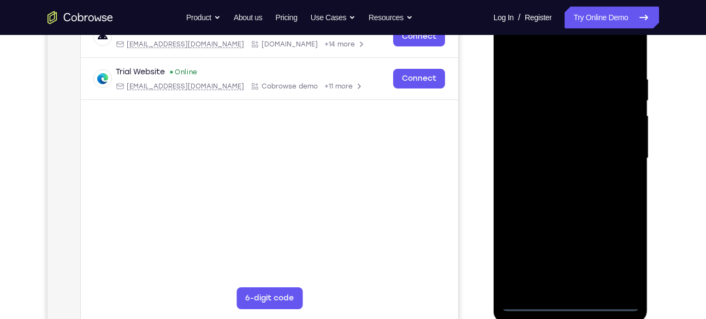
click at [537, 45] on div at bounding box center [571, 158] width 138 height 306
click at [617, 153] on div at bounding box center [571, 158] width 138 height 306
click at [556, 181] on div at bounding box center [571, 158] width 138 height 306
click at [561, 177] on div at bounding box center [571, 158] width 138 height 306
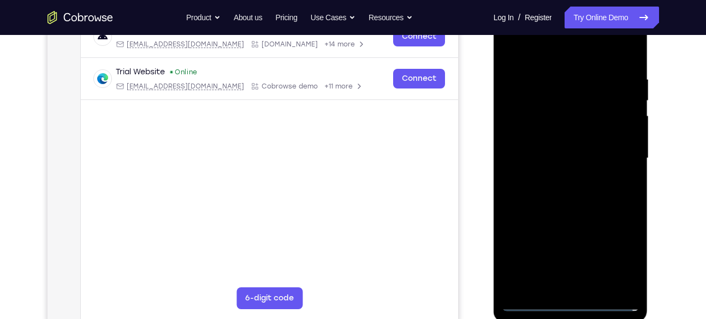
click at [554, 140] on div at bounding box center [571, 158] width 138 height 306
click at [547, 132] on div at bounding box center [571, 158] width 138 height 306
click at [550, 106] on div at bounding box center [571, 158] width 138 height 306
click at [550, 129] on div at bounding box center [571, 158] width 138 height 306
click at [580, 148] on div at bounding box center [571, 158] width 138 height 306
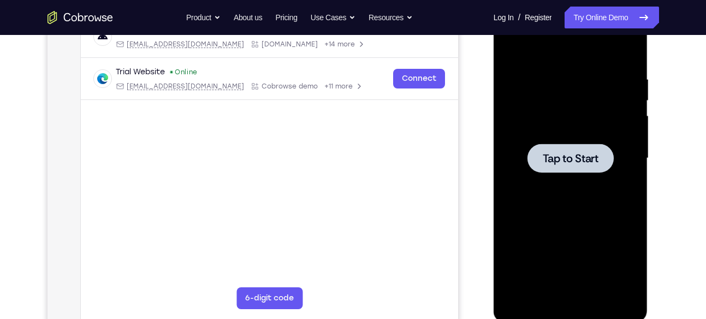
click at [569, 163] on span "Tap to Start" at bounding box center [571, 158] width 56 height 11
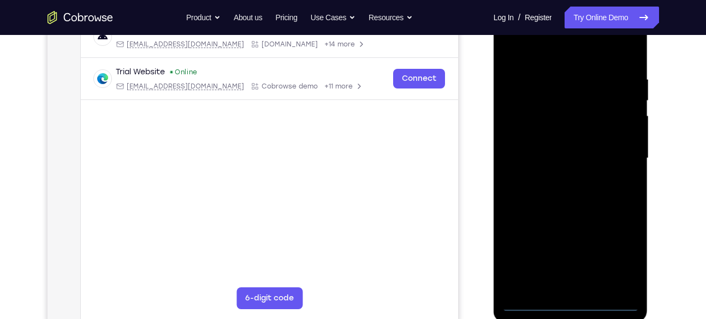
click at [571, 291] on div at bounding box center [571, 158] width 138 height 306
click at [573, 301] on div at bounding box center [571, 158] width 138 height 306
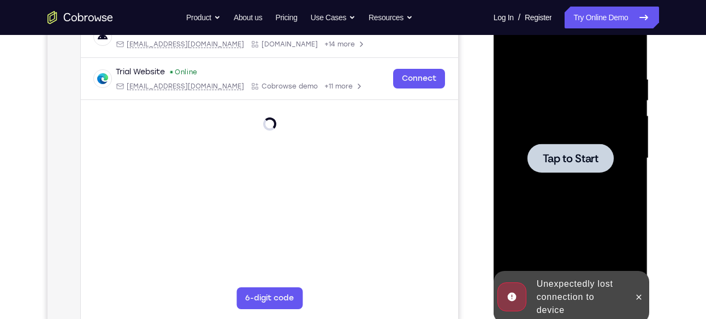
click at [580, 160] on span "Tap to Start" at bounding box center [571, 158] width 56 height 11
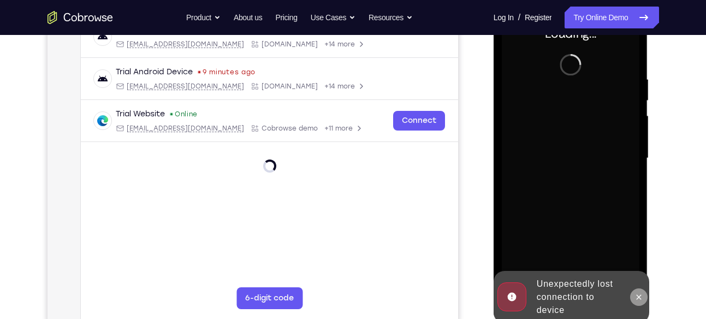
click at [641, 294] on icon at bounding box center [638, 297] width 9 height 9
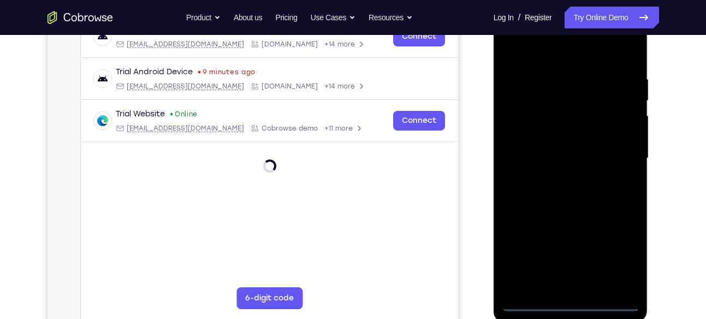
click at [573, 297] on div at bounding box center [571, 158] width 138 height 306
click at [622, 248] on div at bounding box center [571, 158] width 138 height 306
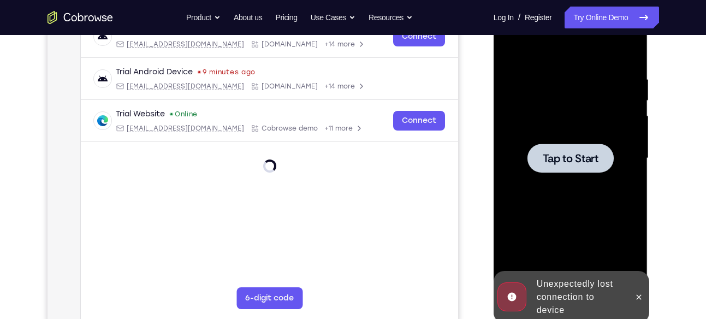
click at [579, 146] on div at bounding box center [570, 158] width 86 height 29
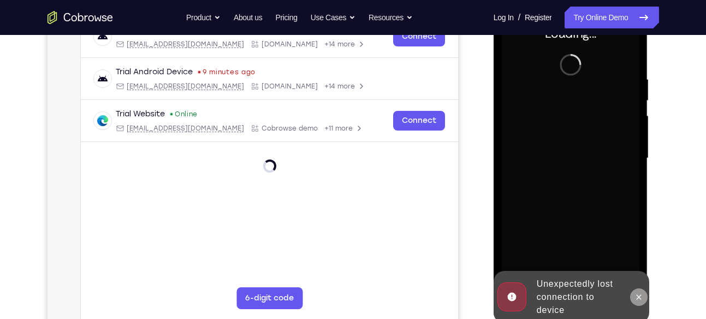
click at [642, 301] on button at bounding box center [638, 296] width 17 height 17
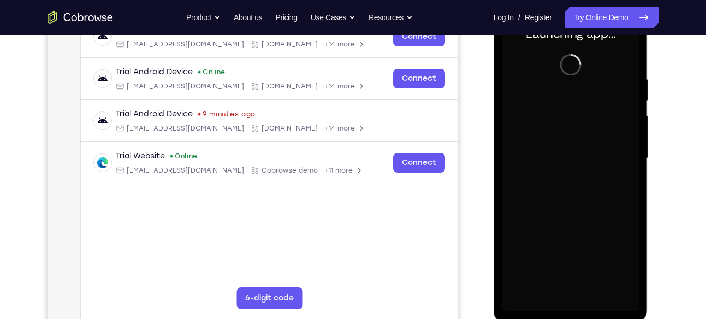
click at [575, 301] on div at bounding box center [571, 158] width 138 height 306
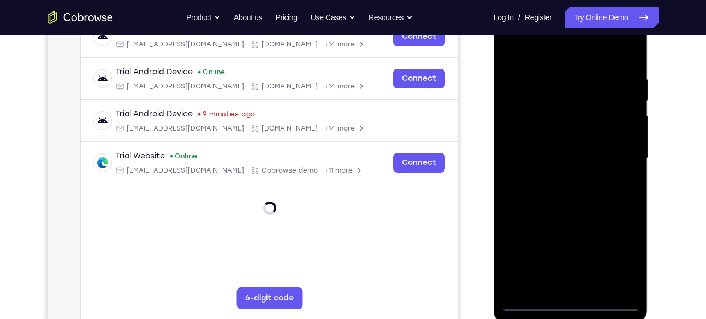
click at [615, 260] on div at bounding box center [571, 158] width 138 height 306
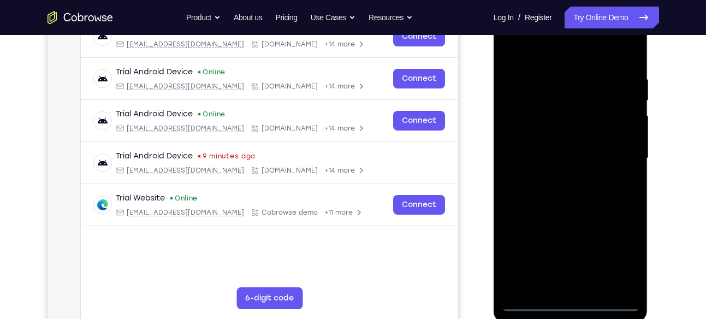
click at [523, 44] on div at bounding box center [571, 158] width 138 height 306
click at [609, 153] on div at bounding box center [571, 158] width 138 height 306
click at [582, 284] on div at bounding box center [571, 158] width 138 height 306
click at [555, 134] on div at bounding box center [571, 158] width 138 height 306
click at [555, 148] on div at bounding box center [571, 158] width 138 height 306
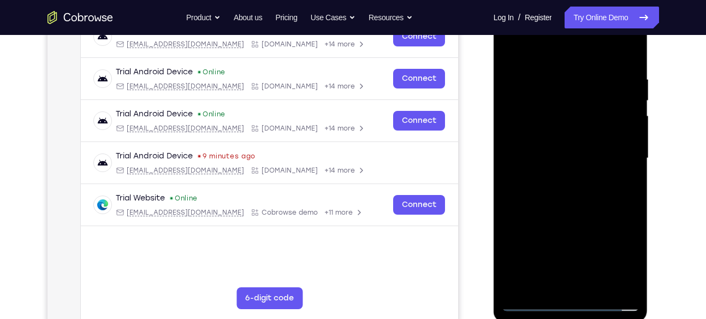
click at [566, 131] on div at bounding box center [571, 158] width 138 height 306
click at [555, 74] on div at bounding box center [571, 158] width 138 height 306
click at [510, 211] on div at bounding box center [571, 158] width 138 height 306
click at [627, 153] on div at bounding box center [571, 158] width 138 height 306
click at [556, 285] on div at bounding box center [571, 158] width 138 height 306
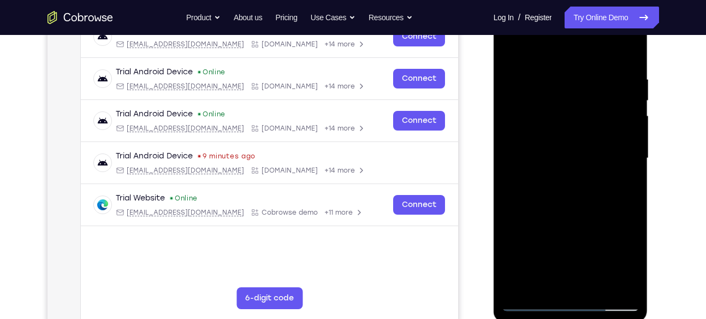
click at [513, 133] on div at bounding box center [571, 158] width 138 height 306
click at [553, 278] on div at bounding box center [571, 158] width 138 height 306
click at [544, 282] on div at bounding box center [571, 158] width 138 height 306
click at [602, 217] on div at bounding box center [571, 158] width 138 height 306
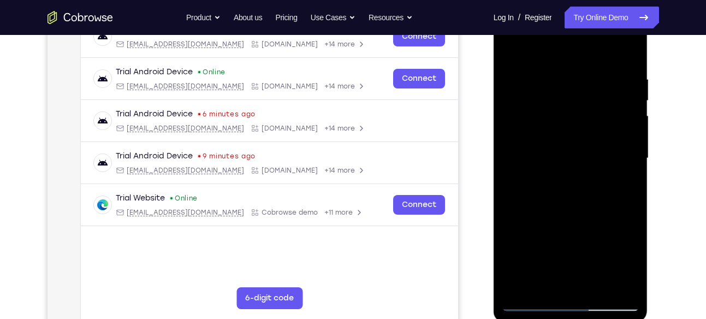
click at [583, 167] on div at bounding box center [571, 158] width 138 height 306
click at [593, 279] on div at bounding box center [571, 158] width 138 height 306
click at [621, 279] on div at bounding box center [571, 158] width 138 height 306
click at [627, 202] on div at bounding box center [571, 158] width 138 height 306
click at [626, 47] on div at bounding box center [571, 158] width 138 height 306
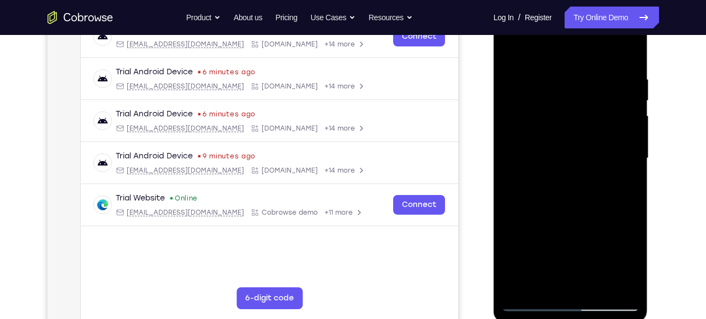
click at [595, 287] on div at bounding box center [571, 158] width 138 height 306
click at [580, 219] on div at bounding box center [571, 158] width 138 height 306
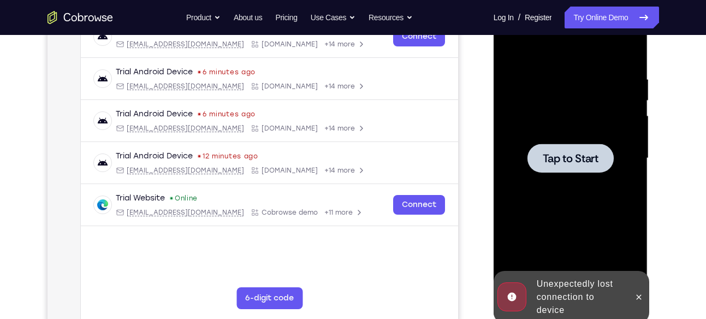
click at [583, 147] on div at bounding box center [570, 158] width 86 height 29
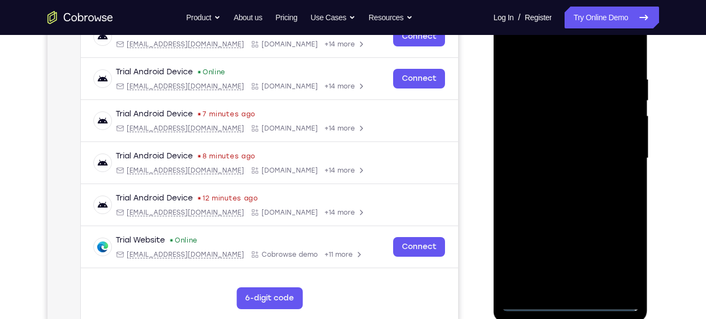
click at [571, 301] on div at bounding box center [571, 158] width 138 height 306
click at [616, 253] on div at bounding box center [571, 158] width 138 height 306
click at [536, 53] on div at bounding box center [571, 158] width 138 height 306
click at [615, 143] on div at bounding box center [571, 158] width 138 height 306
click at [561, 177] on div at bounding box center [571, 158] width 138 height 306
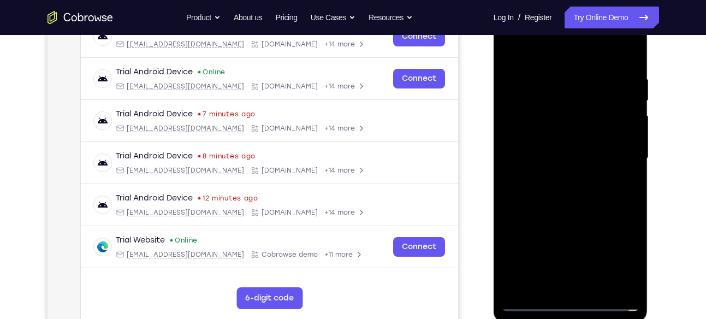
click at [558, 148] on div at bounding box center [571, 158] width 138 height 306
click at [552, 135] on div at bounding box center [571, 158] width 138 height 306
click at [573, 157] on div at bounding box center [571, 158] width 138 height 306
click at [590, 205] on div at bounding box center [571, 158] width 138 height 306
click at [598, 283] on div at bounding box center [571, 158] width 138 height 306
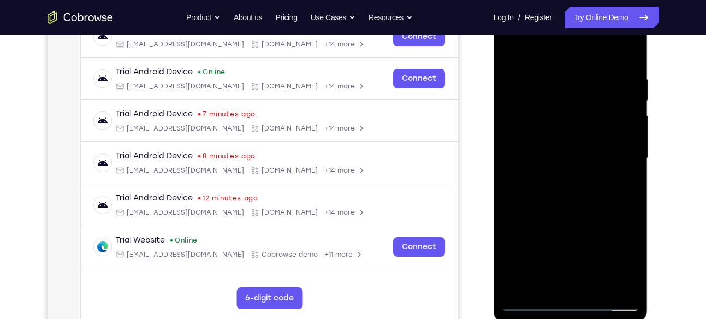
click at [577, 212] on div at bounding box center [571, 158] width 138 height 306
click at [577, 166] on div at bounding box center [571, 158] width 138 height 306
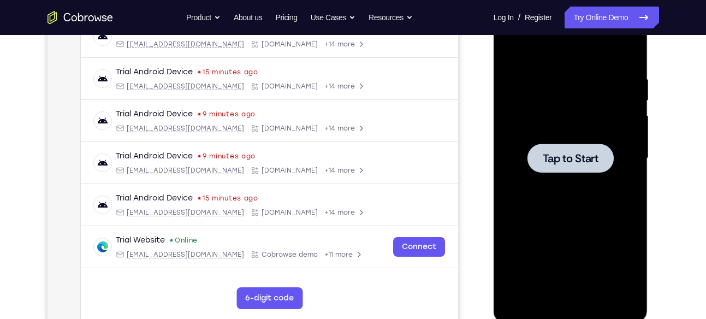
click at [577, 166] on div at bounding box center [570, 158] width 86 height 29
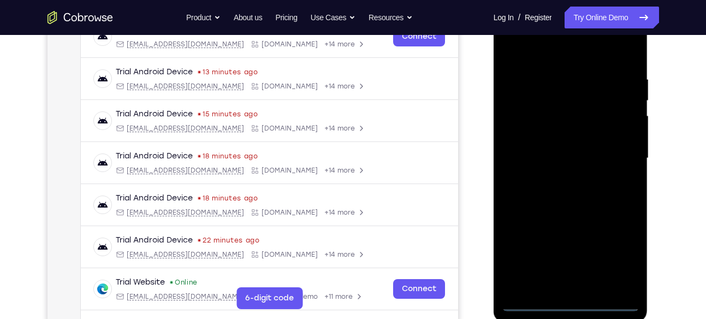
click at [573, 303] on div at bounding box center [571, 158] width 138 height 306
click at [624, 252] on div at bounding box center [571, 158] width 138 height 306
click at [528, 55] on div at bounding box center [571, 158] width 138 height 306
click at [612, 159] on div at bounding box center [571, 158] width 138 height 306
click at [577, 287] on div at bounding box center [571, 158] width 138 height 306
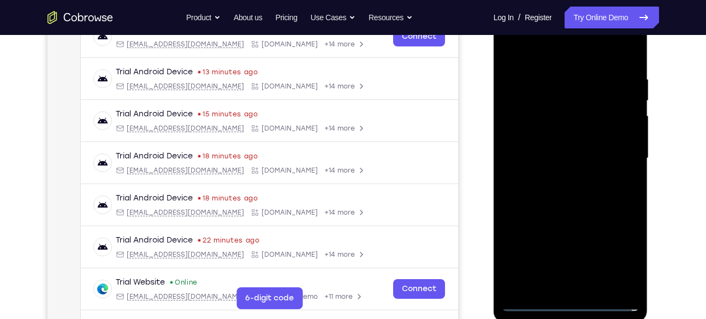
click at [577, 287] on div at bounding box center [571, 158] width 138 height 306
click at [544, 152] on div at bounding box center [571, 158] width 138 height 306
click at [551, 139] on div at bounding box center [571, 158] width 138 height 306
click at [576, 154] on div at bounding box center [571, 158] width 138 height 306
click at [579, 200] on div at bounding box center [571, 158] width 138 height 306
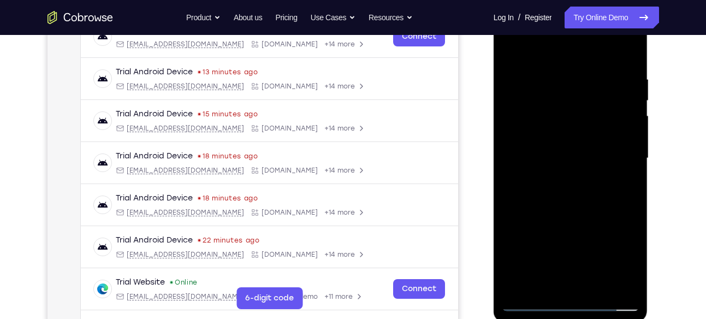
click at [599, 288] on div at bounding box center [571, 158] width 138 height 306
click at [583, 212] on div at bounding box center [571, 158] width 138 height 306
click at [570, 163] on div at bounding box center [571, 158] width 138 height 306
drag, startPoint x: 531, startPoint y: 50, endPoint x: 517, endPoint y: -41, distance: 92.8
click at [517, 0] on html "Online web based iOS Simulators and Android Emulators. Run iPhone, iPad, Mobile…" at bounding box center [571, 160] width 156 height 327
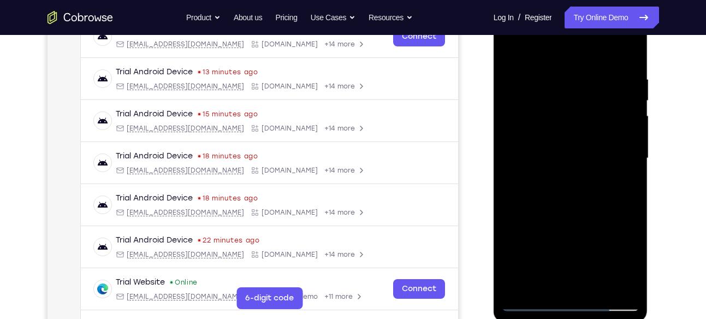
click at [511, 53] on div at bounding box center [571, 158] width 138 height 306
click at [565, 264] on div at bounding box center [571, 158] width 138 height 306
click at [551, 282] on div at bounding box center [571, 158] width 138 height 306
drag, startPoint x: 535, startPoint y: 264, endPoint x: 527, endPoint y: 199, distance: 66.0
click at [527, 199] on div at bounding box center [571, 158] width 138 height 306
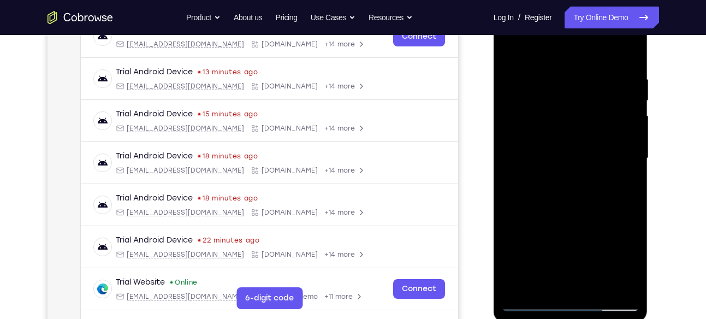
click at [508, 231] on div at bounding box center [571, 158] width 138 height 306
click at [619, 176] on div at bounding box center [571, 158] width 138 height 306
click at [528, 91] on div at bounding box center [571, 158] width 138 height 306
click at [513, 46] on div at bounding box center [571, 158] width 138 height 306
